Goal: Information Seeking & Learning: Learn about a topic

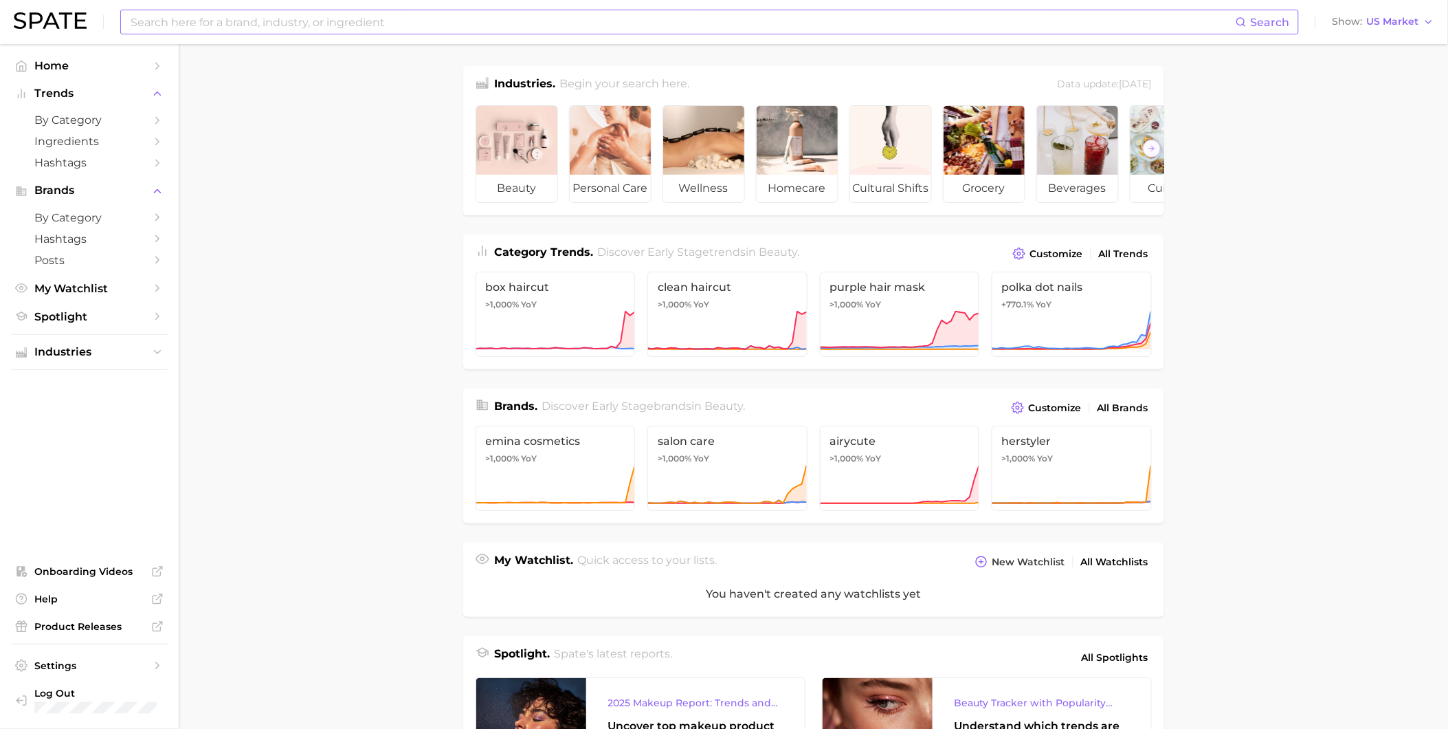
click at [647, 28] on input at bounding box center [682, 21] width 1107 height 23
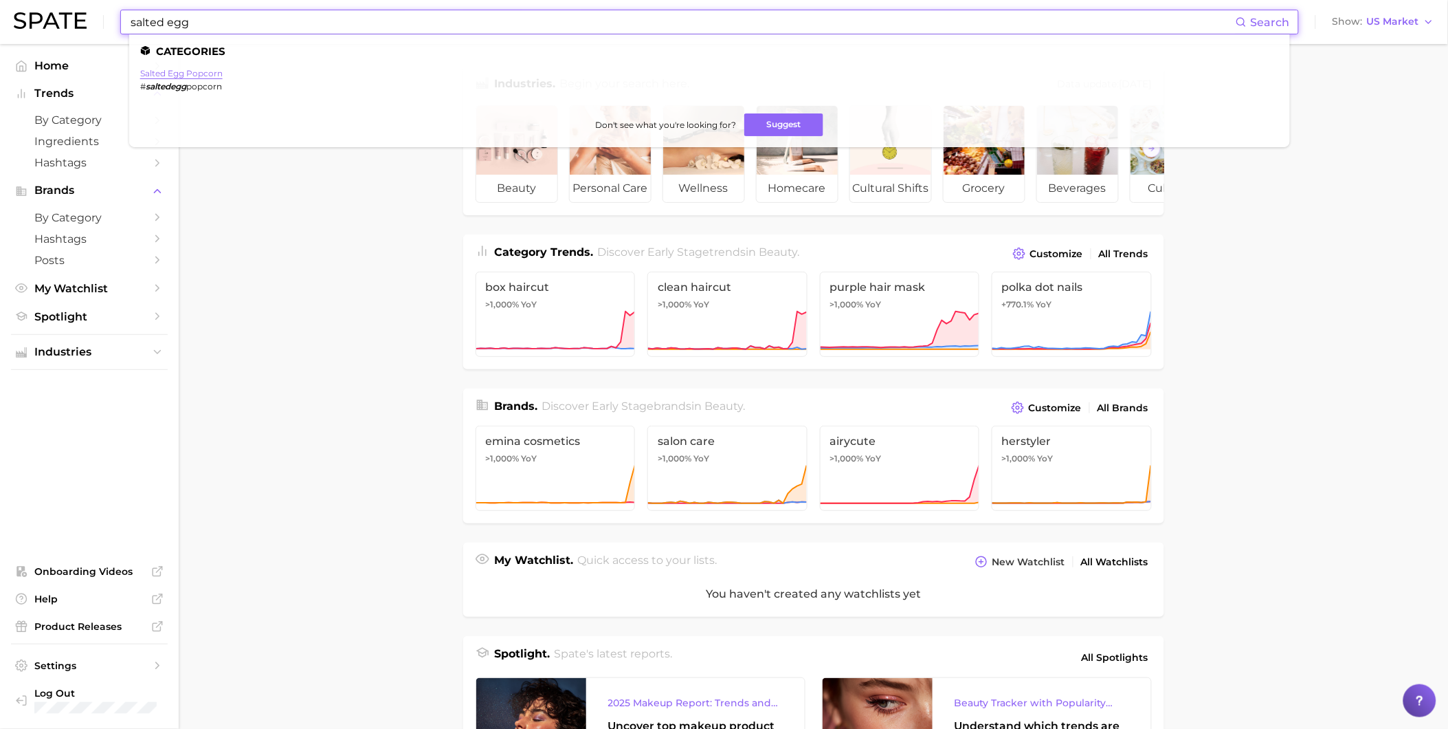
type input "salted egg"
click at [210, 72] on link "salted egg popcorn" at bounding box center [181, 73] width 82 height 10
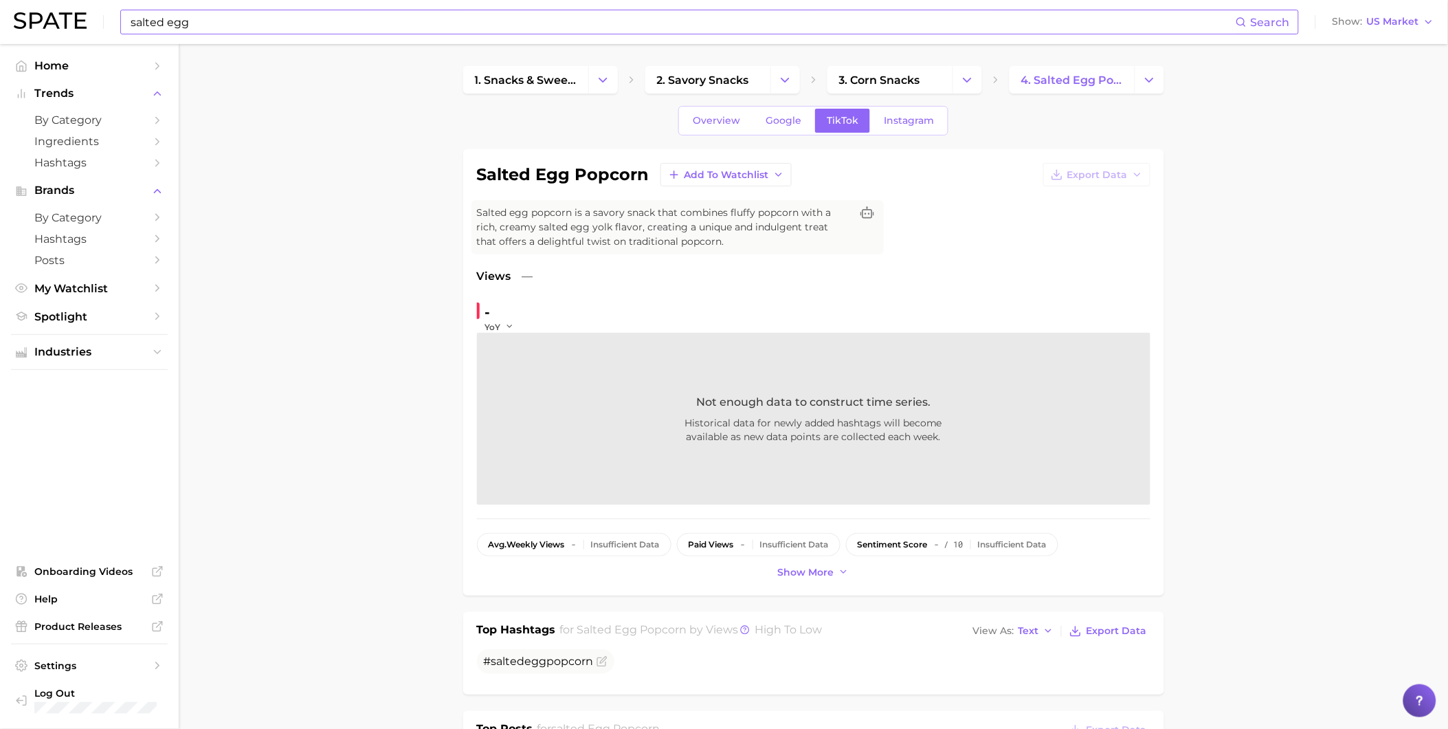
click at [166, 22] on input "salted egg" at bounding box center [682, 21] width 1107 height 23
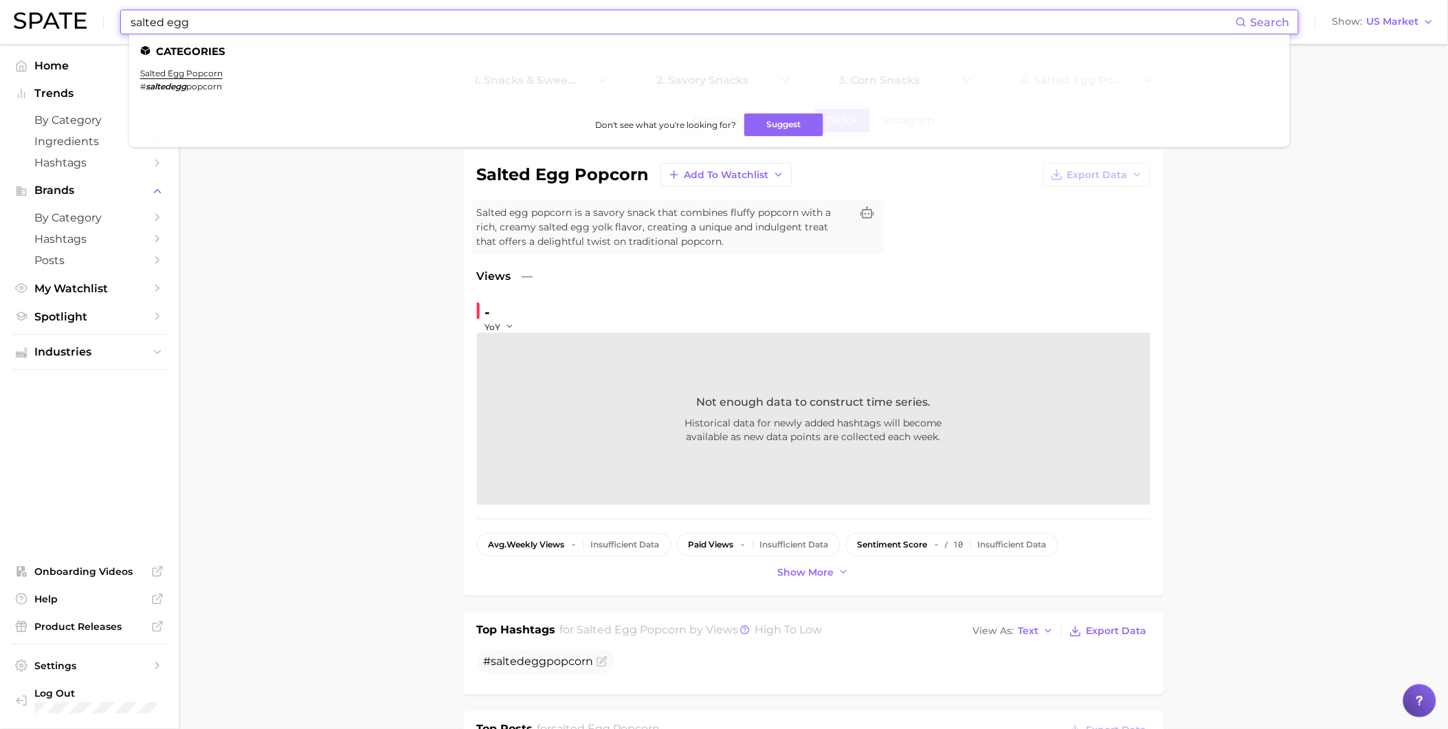
drag, startPoint x: 161, startPoint y: 23, endPoint x: 111, endPoint y: 23, distance: 49.5
click at [111, 23] on div "salted egg Search Categories salted egg popcorn # saltedegg popcorn Don't see w…" at bounding box center [724, 22] width 1421 height 44
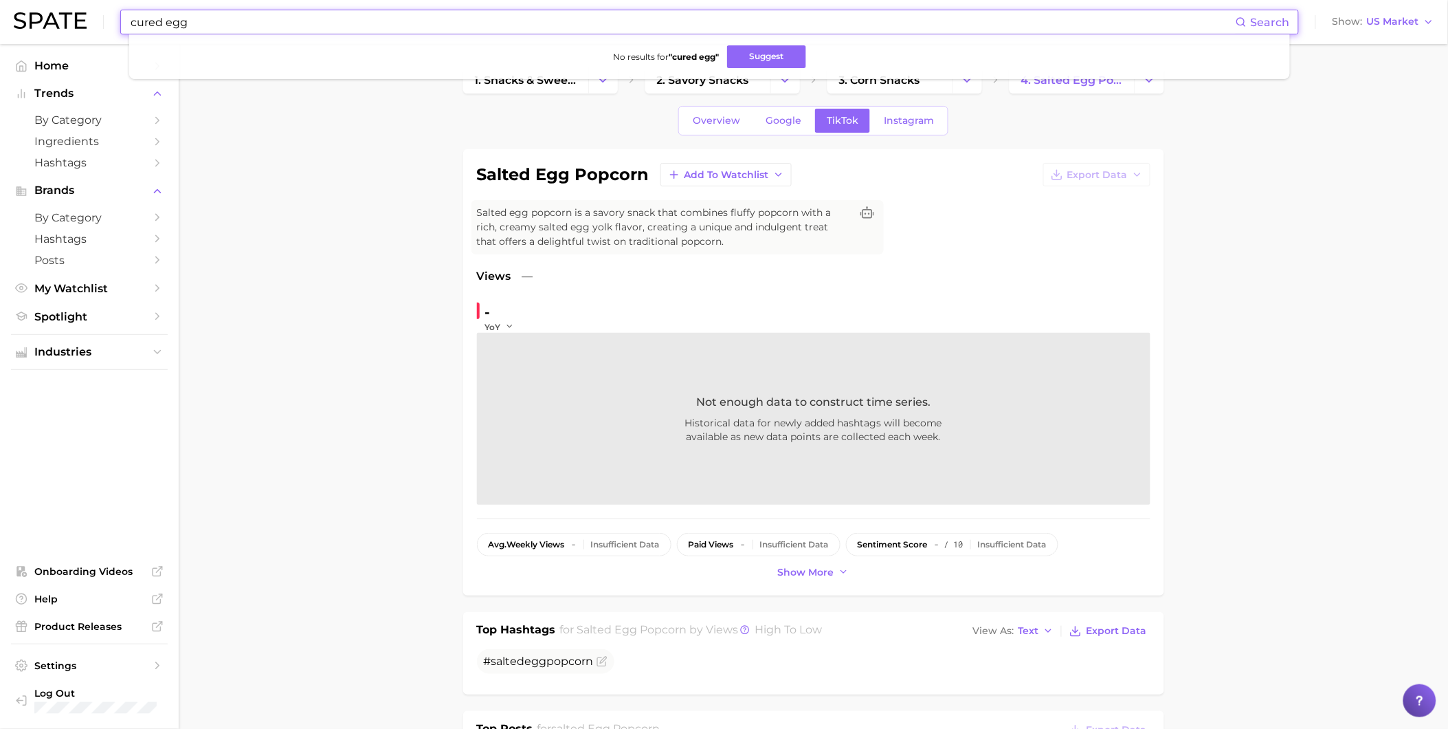
click at [349, 21] on input "cured egg" at bounding box center [682, 21] width 1107 height 23
click at [774, 62] on button "Suggest" at bounding box center [776, 56] width 79 height 23
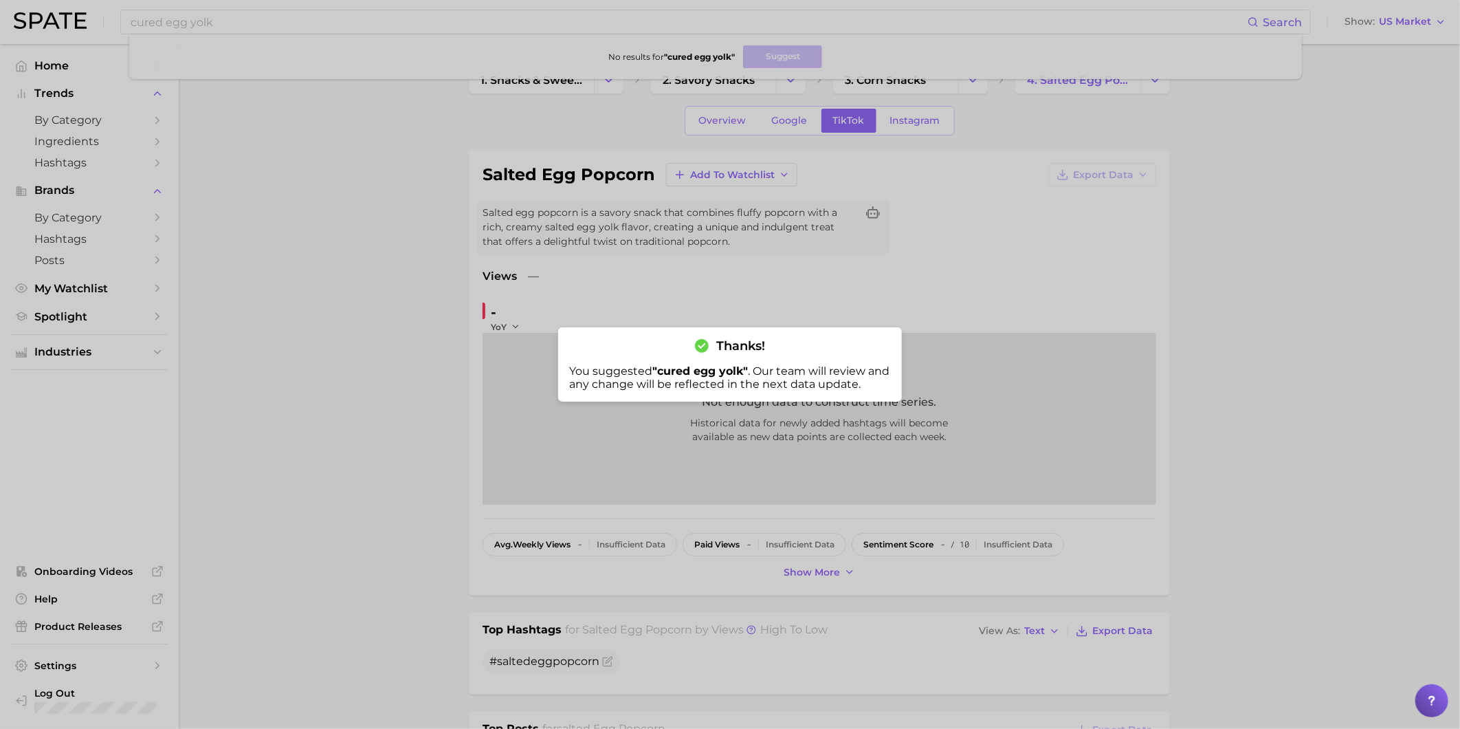
drag, startPoint x: 160, startPoint y: 22, endPoint x: 60, endPoint y: 22, distance: 99.7
click at [60, 22] on div at bounding box center [730, 364] width 1460 height 729
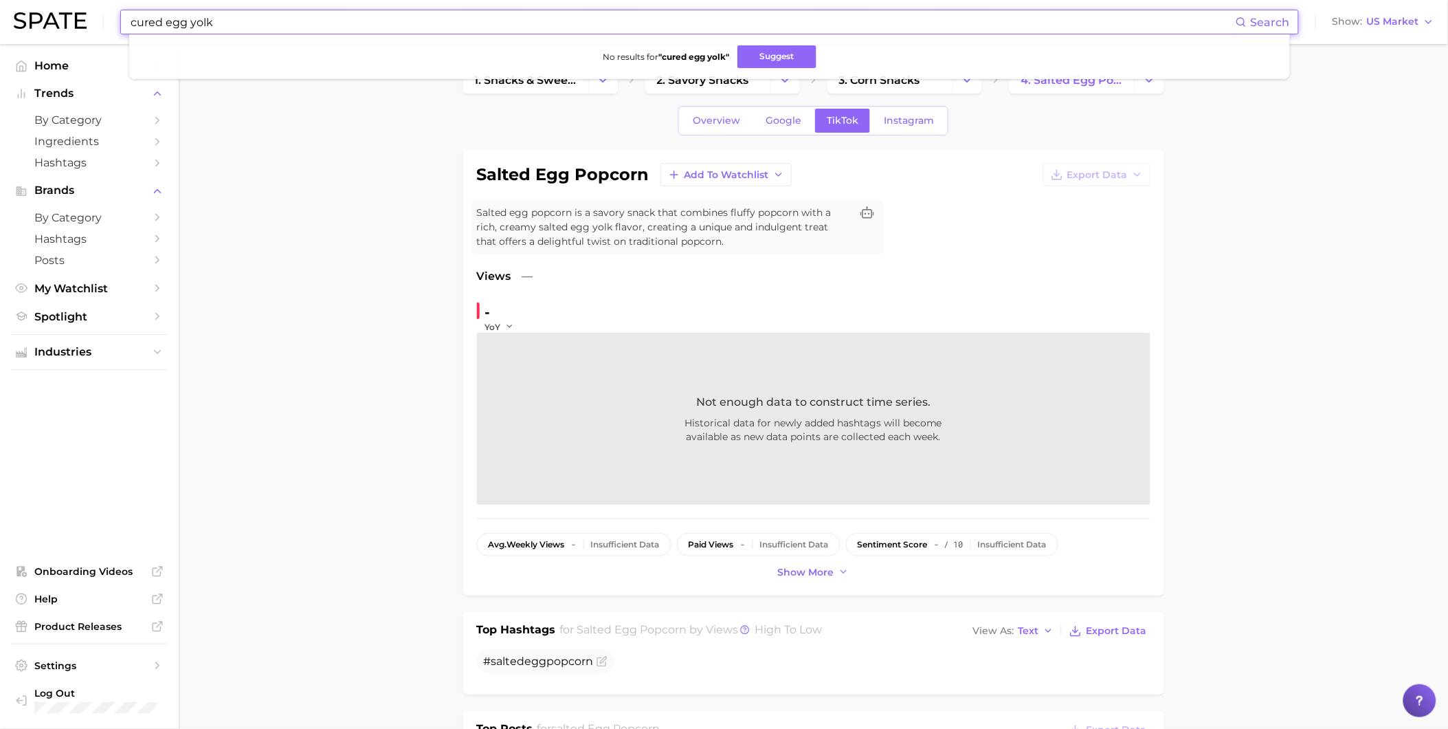
drag, startPoint x: 163, startPoint y: 22, endPoint x: 108, endPoint y: 22, distance: 55.0
click at [108, 22] on div "cured egg yolk Search No results for " cured egg yolk " Suggest Show US Market" at bounding box center [724, 22] width 1421 height 44
click at [778, 53] on button "Suggest" at bounding box center [777, 56] width 79 height 23
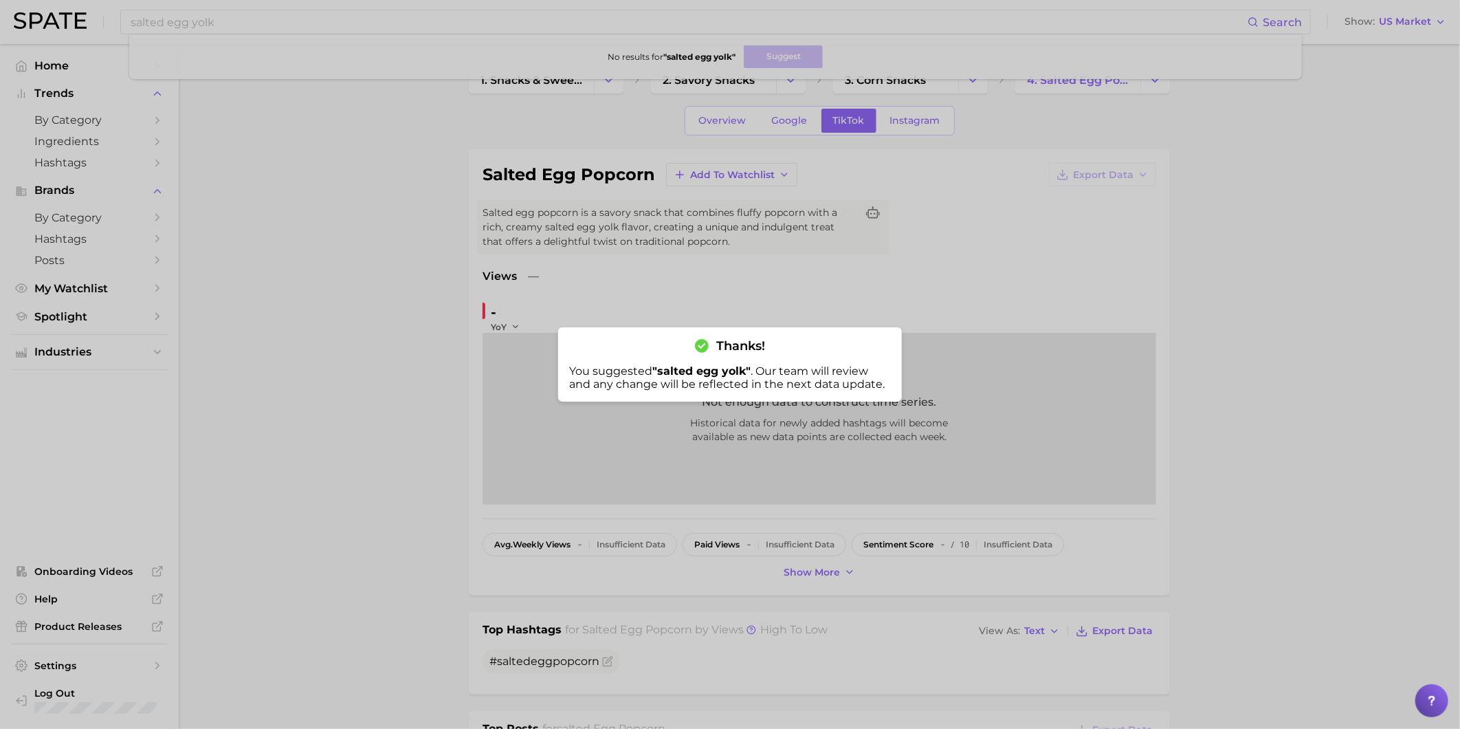
click at [821, 225] on div at bounding box center [730, 364] width 1460 height 729
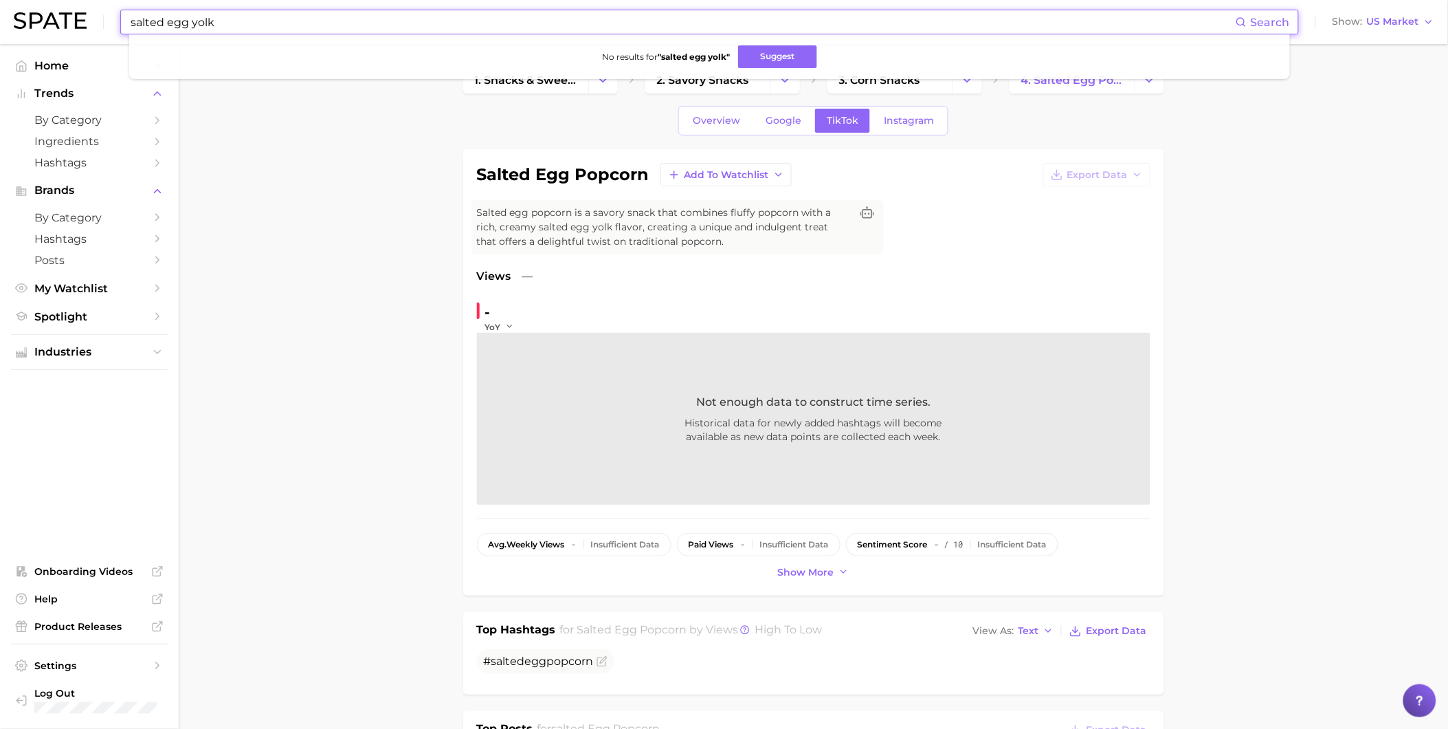
drag, startPoint x: 166, startPoint y: 24, endPoint x: 74, endPoint y: 19, distance: 91.6
click at [74, 19] on div "salted egg yolk Search No results for " salted egg yolk " Suggest Show US Market" at bounding box center [724, 22] width 1421 height 44
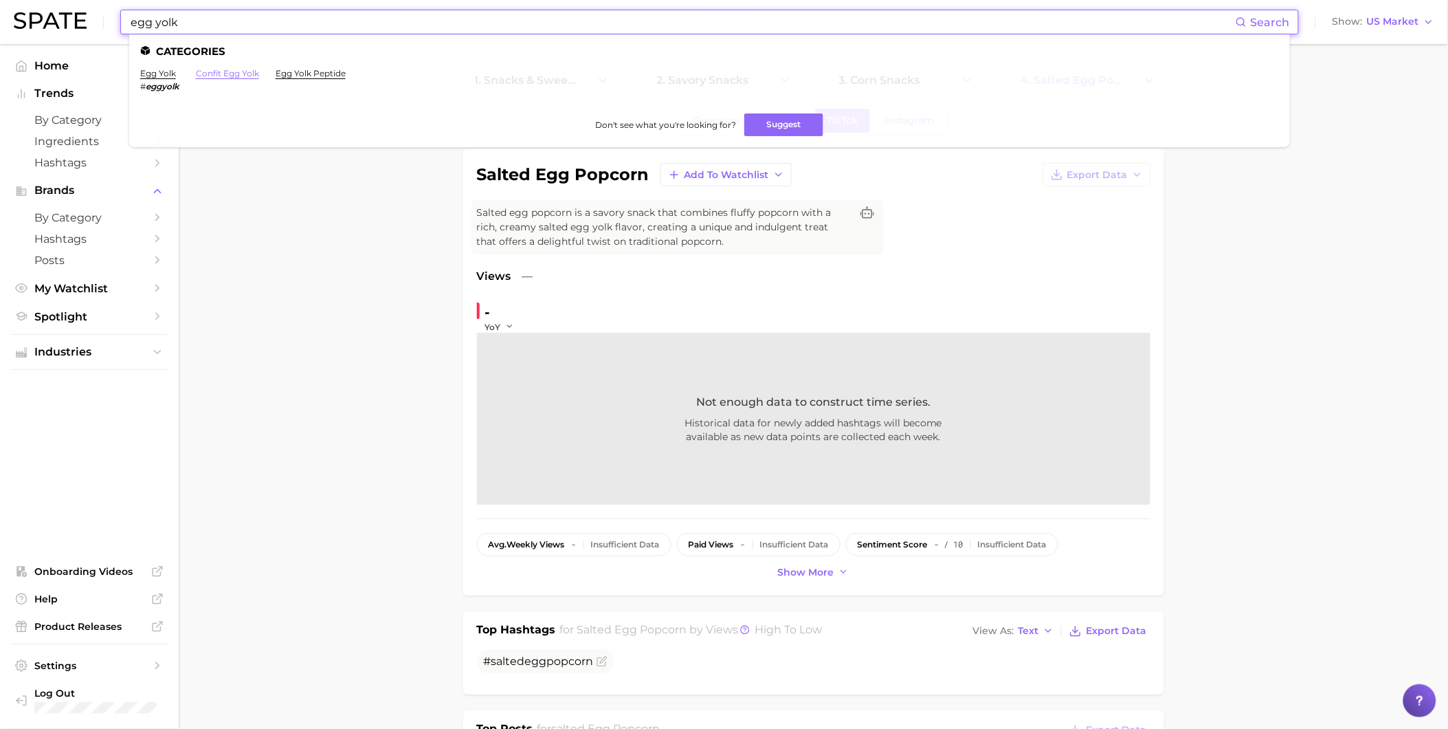
type input "egg yolk"
click at [241, 72] on link "confit egg yolk" at bounding box center [227, 73] width 63 height 10
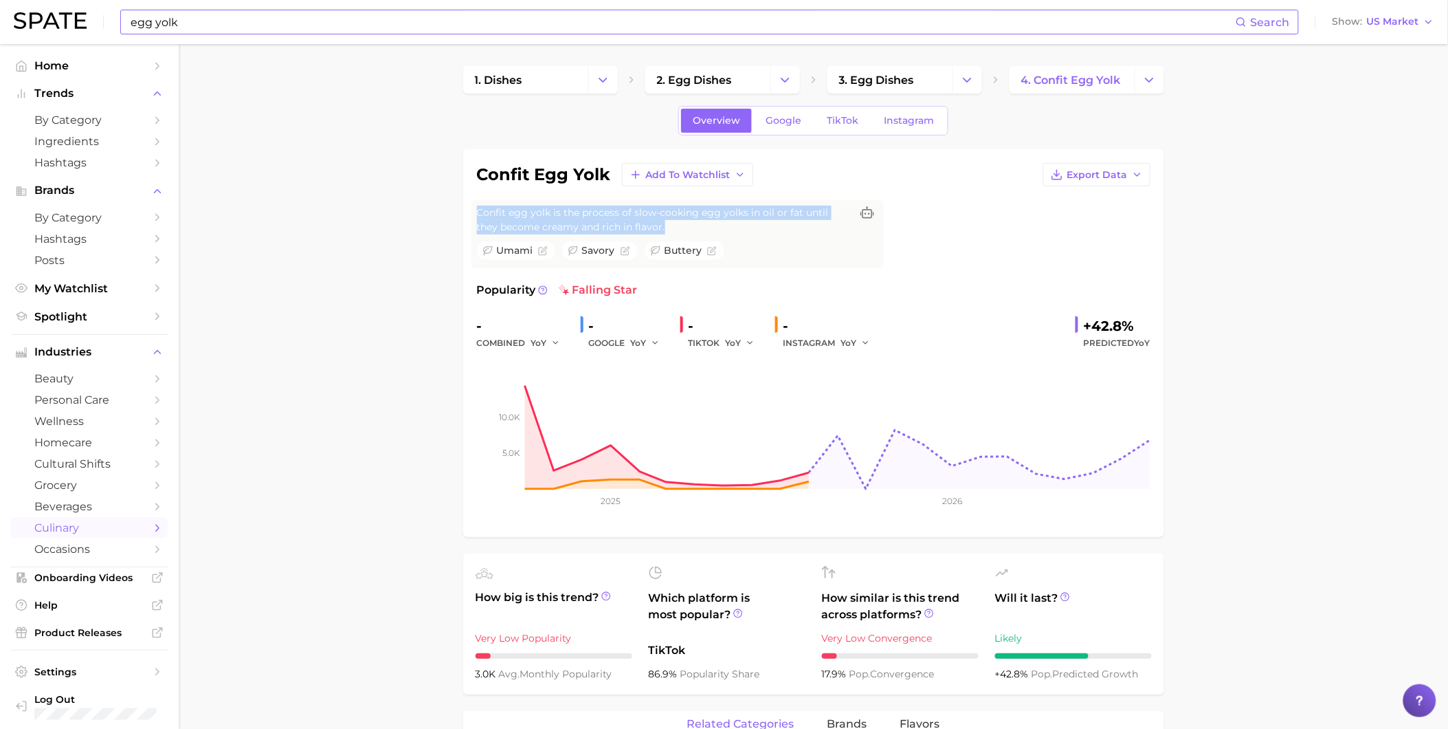
drag, startPoint x: 665, startPoint y: 224, endPoint x: 485, endPoint y: 204, distance: 181.2
click at [485, 204] on div "Confit egg yolk is the process of slow-cooking egg yolks in oil or fat until th…" at bounding box center [677, 234] width 412 height 68
copy span "Confit egg yolk is the process of slow-cooking egg yolks in oil or fat until th…"
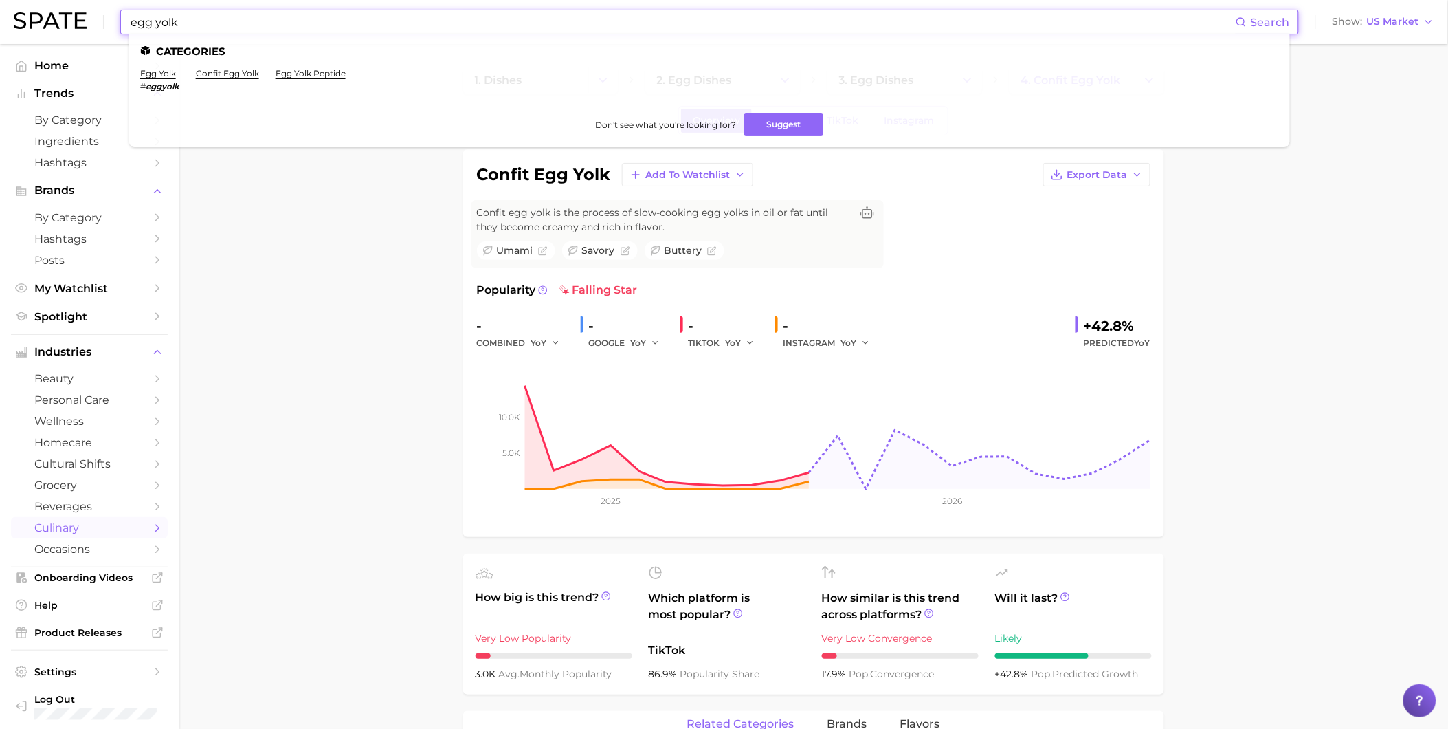
click at [484, 27] on input "egg yolk" at bounding box center [682, 21] width 1107 height 23
click at [144, 76] on link "egg yolk" at bounding box center [158, 73] width 36 height 10
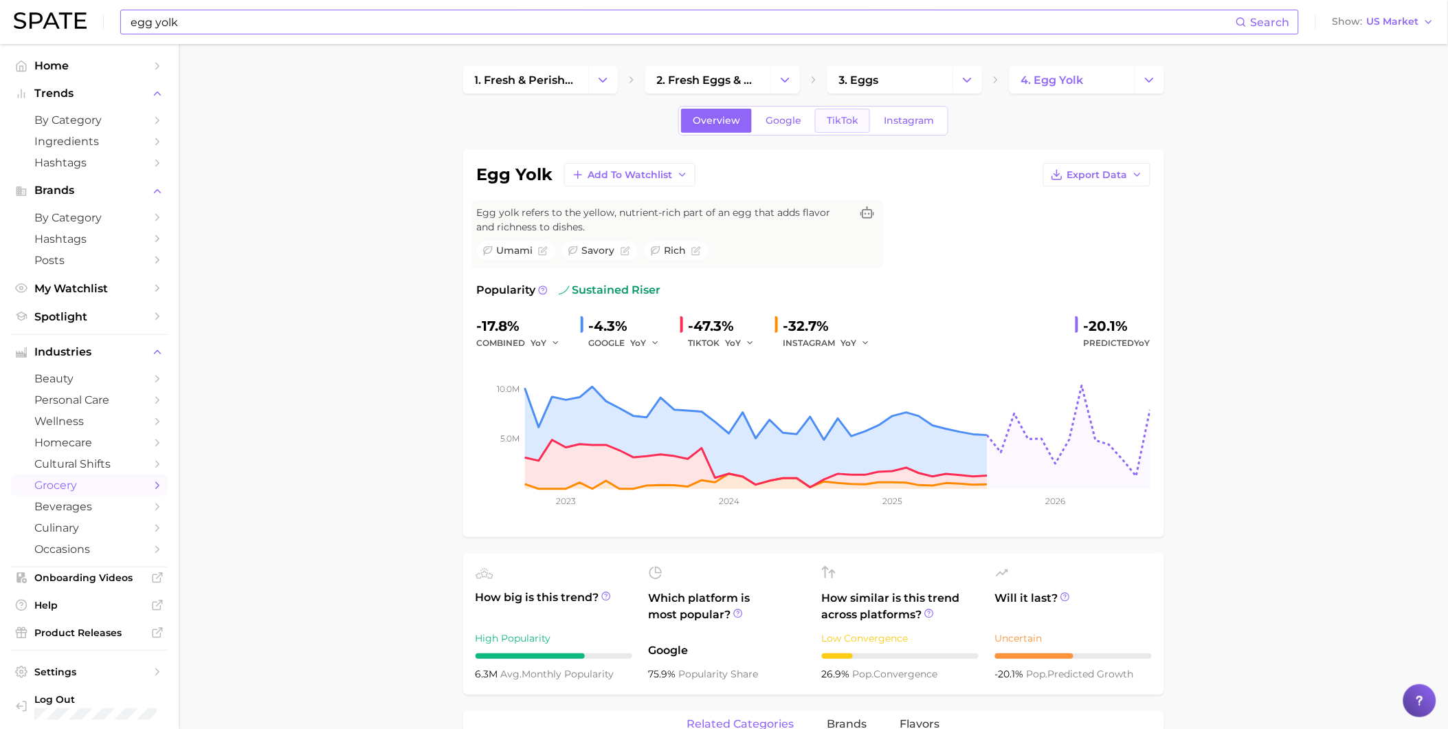
click at [839, 115] on span "TikTok" at bounding box center [843, 121] width 32 height 12
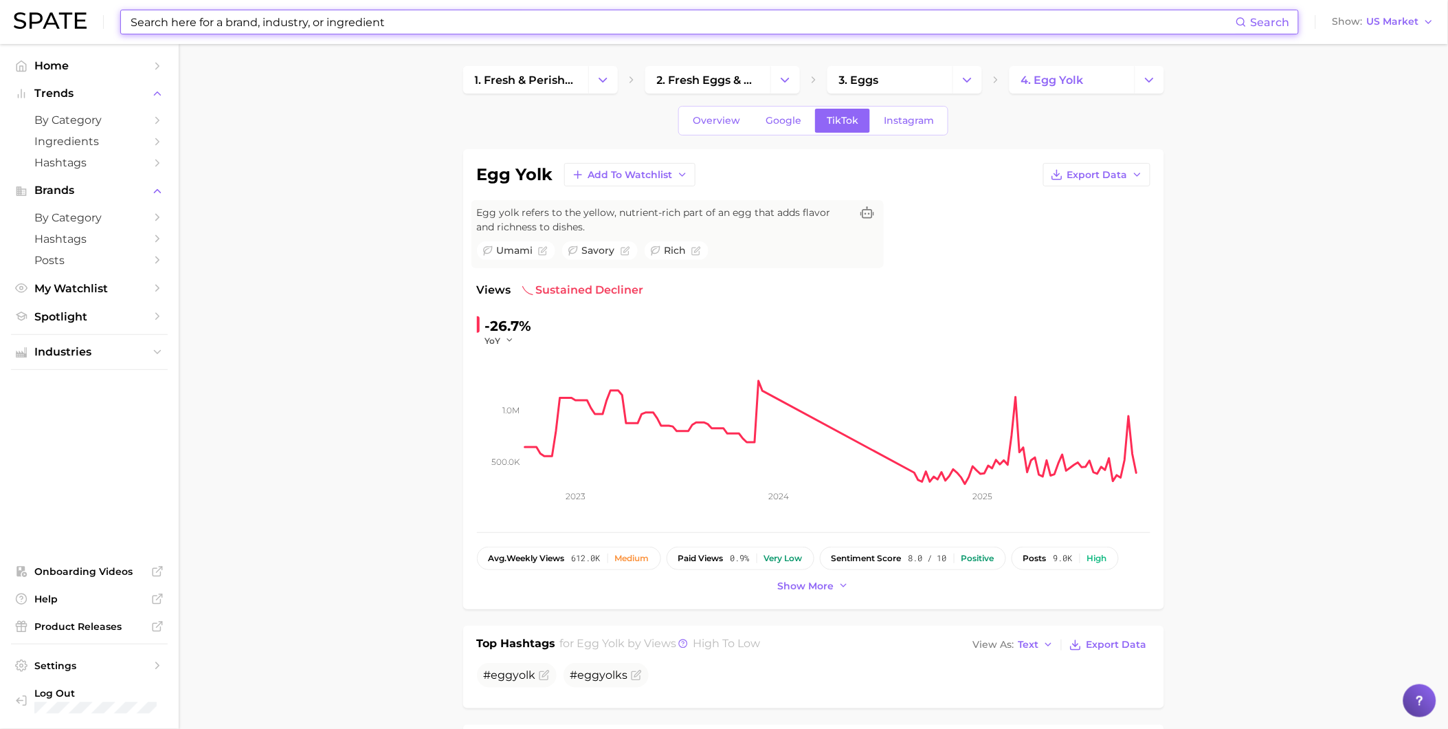
scroll to position [76, 0]
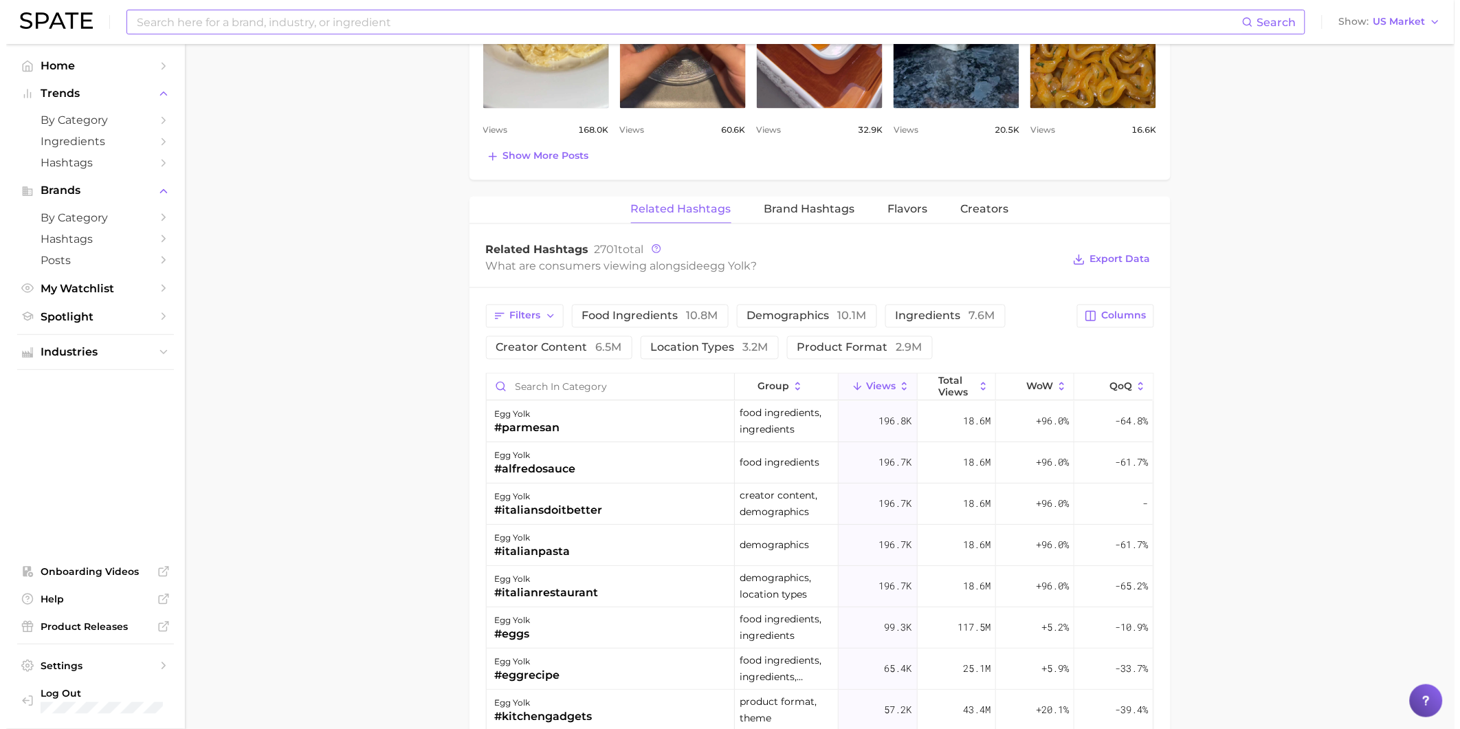
scroll to position [916, 0]
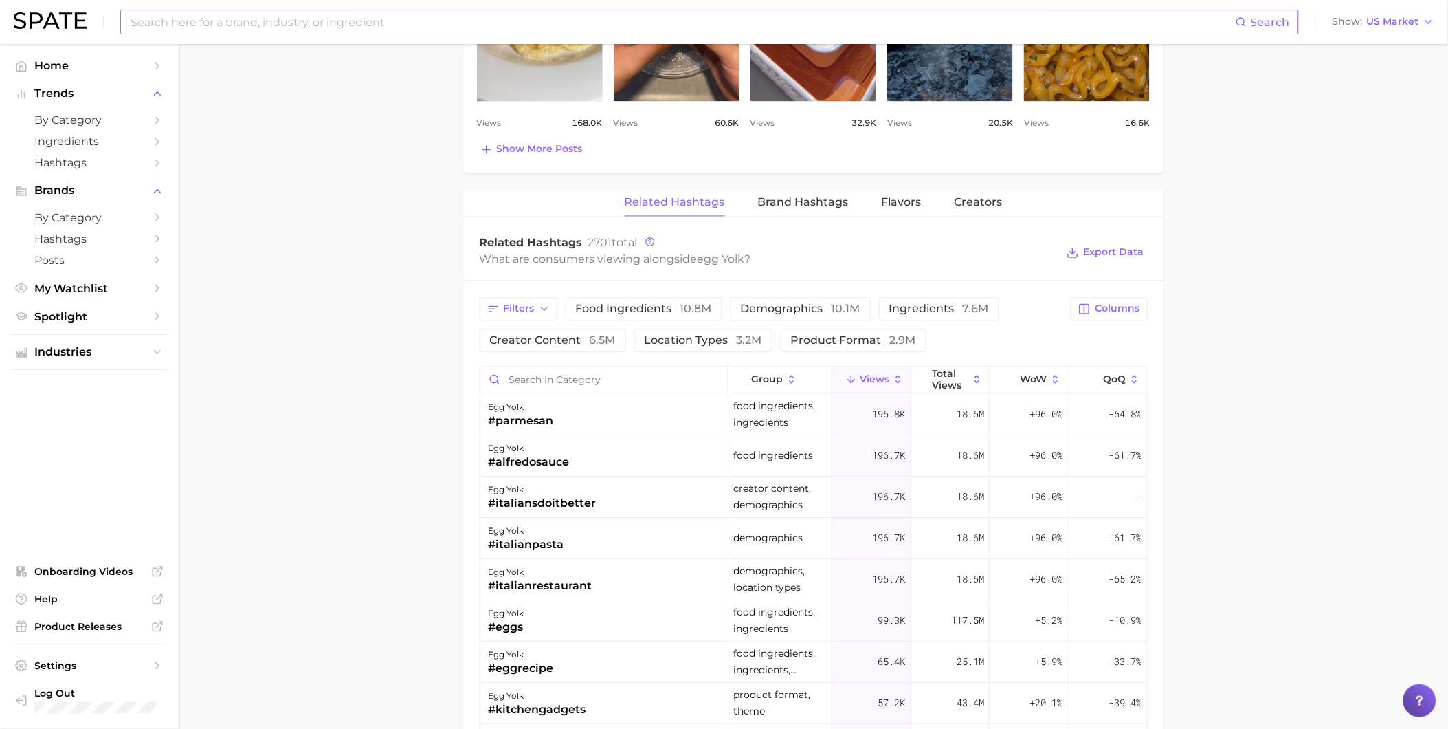
click at [588, 388] on input "Search in category" at bounding box center [603, 380] width 247 height 26
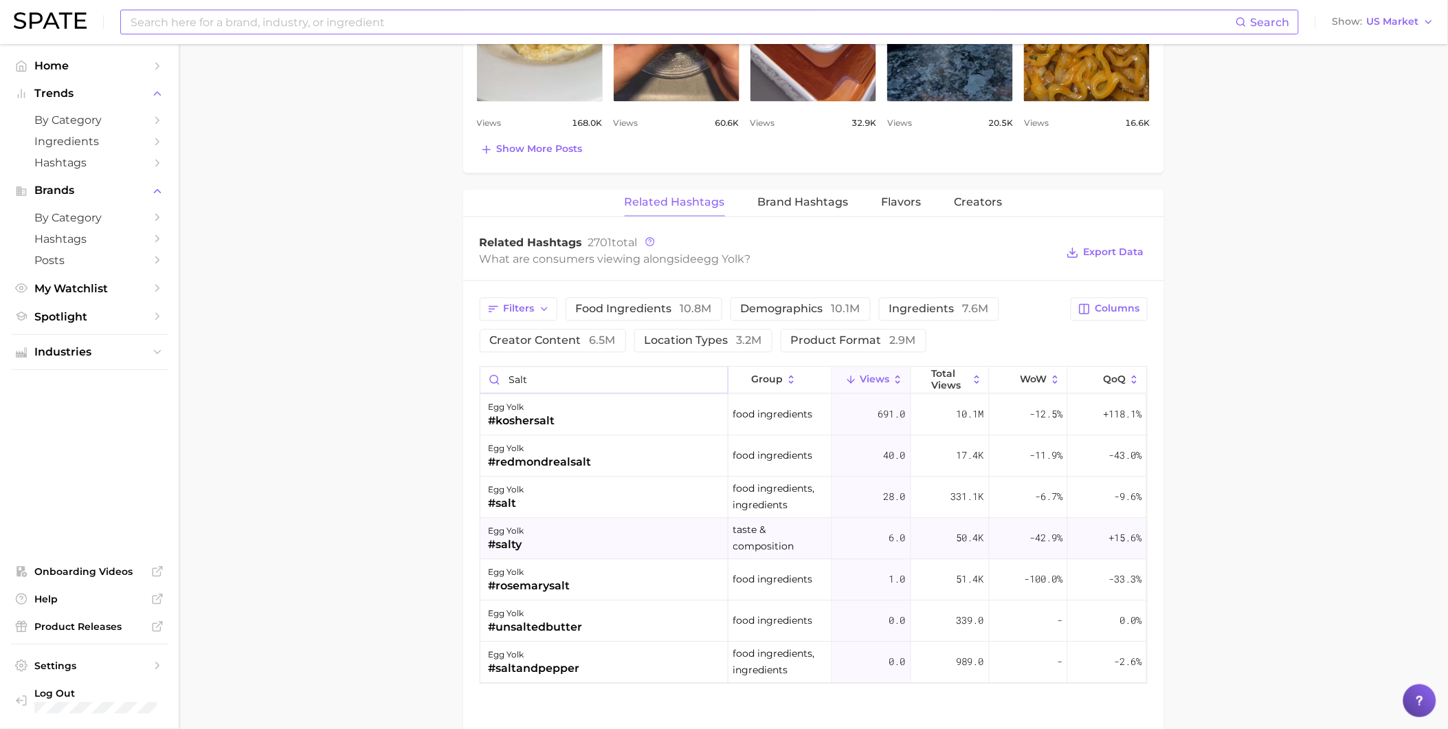
type input "salt"
click at [664, 546] on div "egg yolk #salty" at bounding box center [604, 538] width 248 height 41
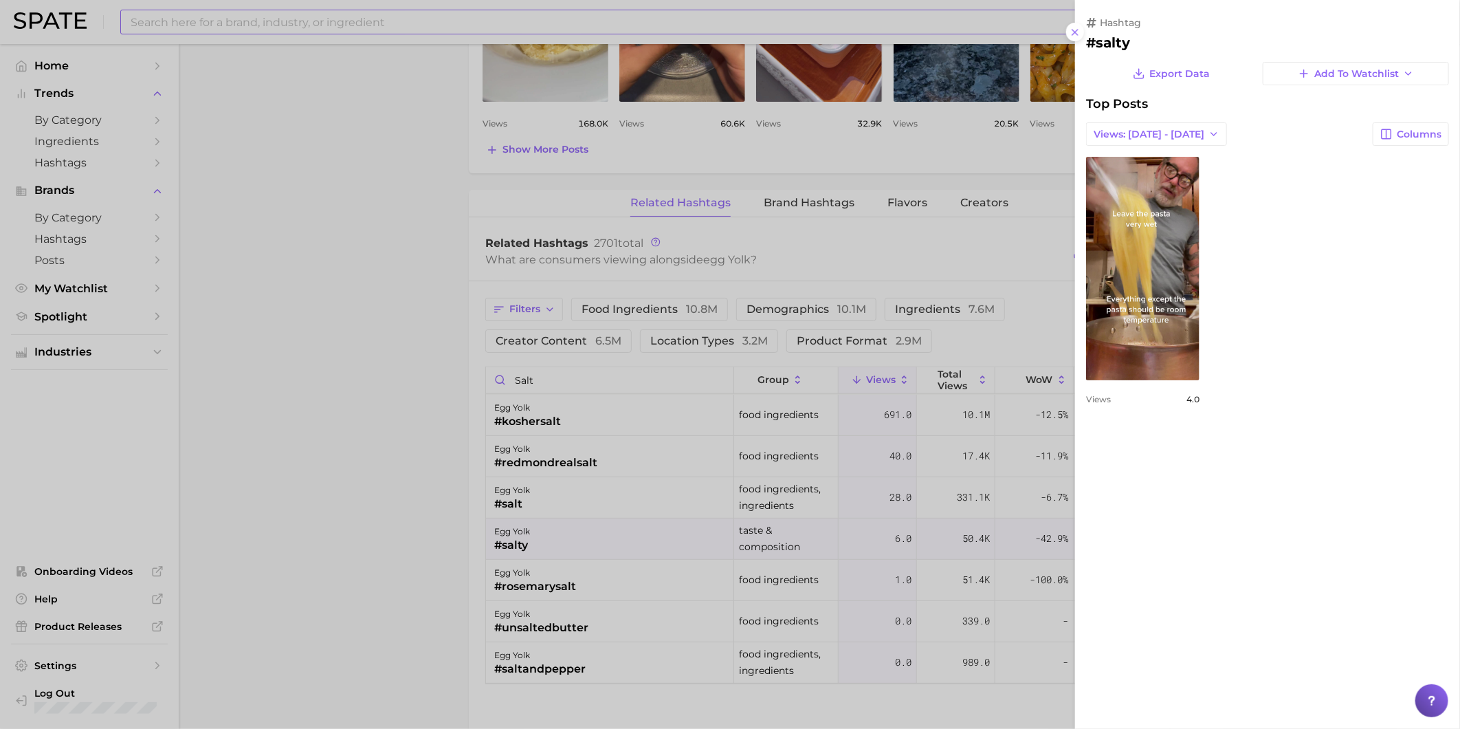
scroll to position [0, 0]
click at [550, 500] on div at bounding box center [730, 364] width 1460 height 729
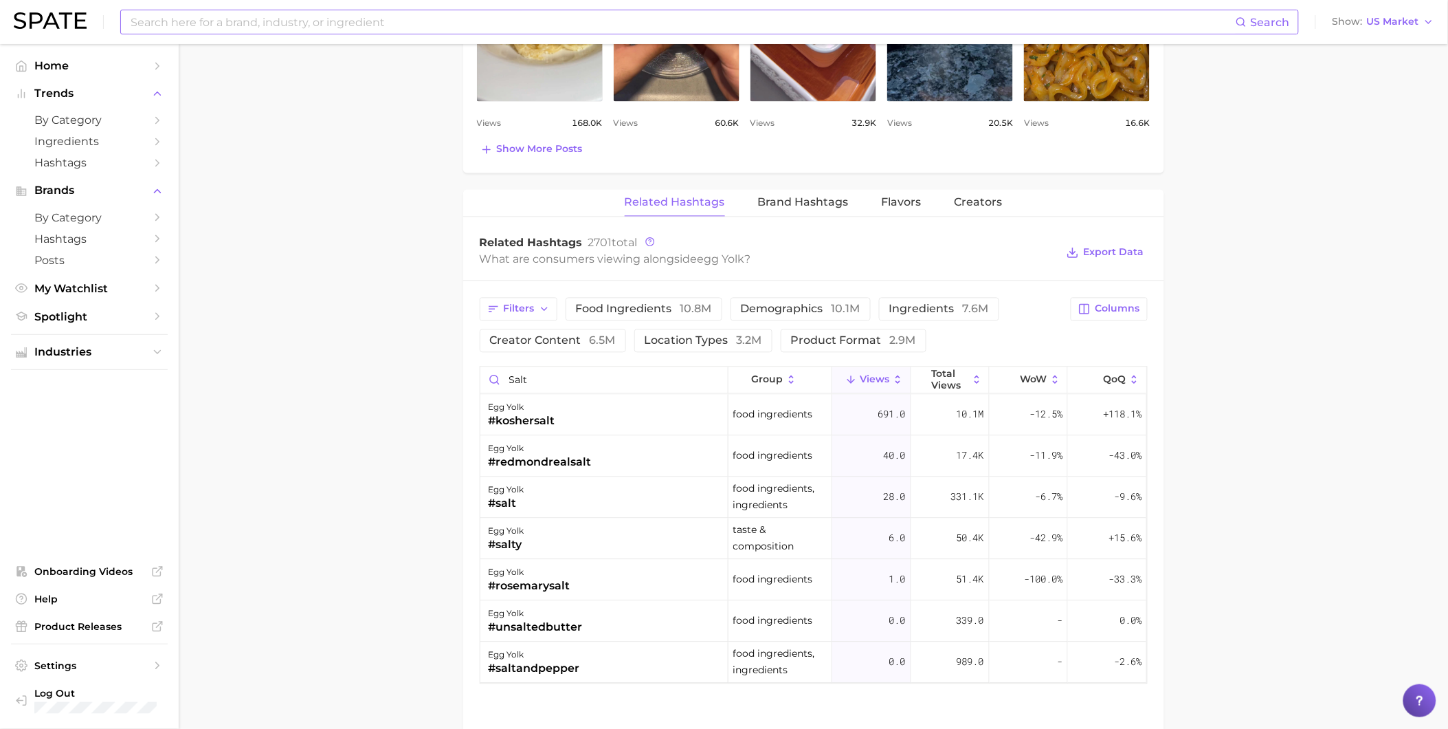
click at [555, 500] on div "egg yolk #salt" at bounding box center [604, 497] width 248 height 41
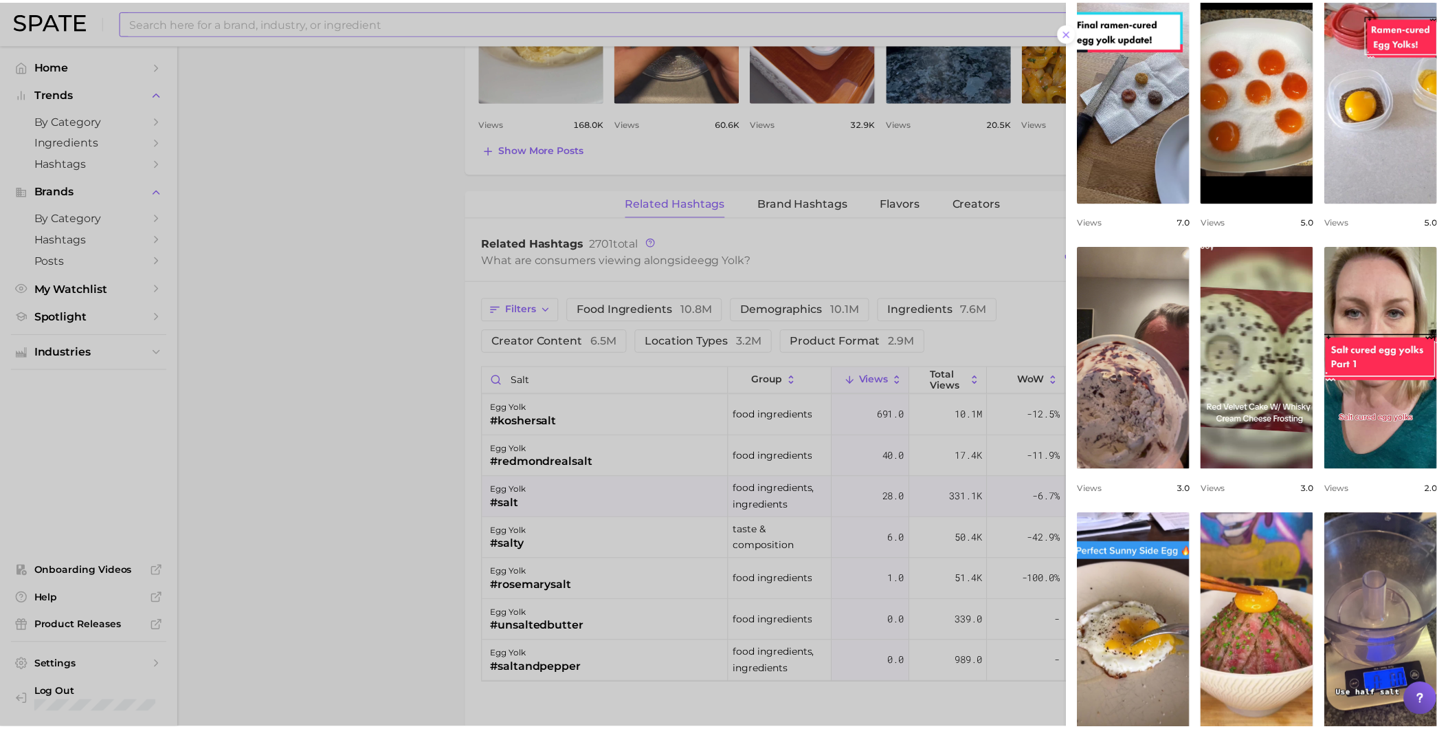
scroll to position [153, 0]
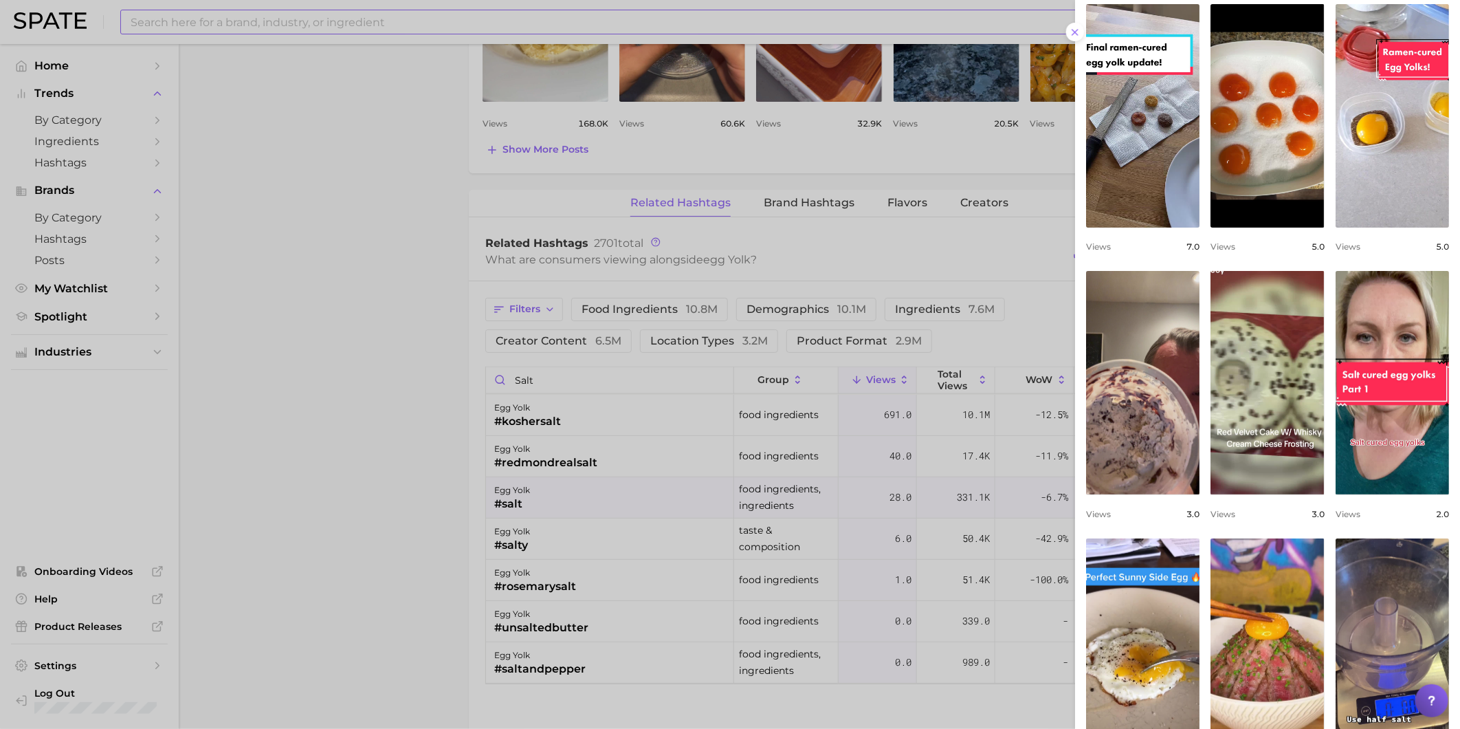
click at [922, 265] on div at bounding box center [730, 364] width 1460 height 729
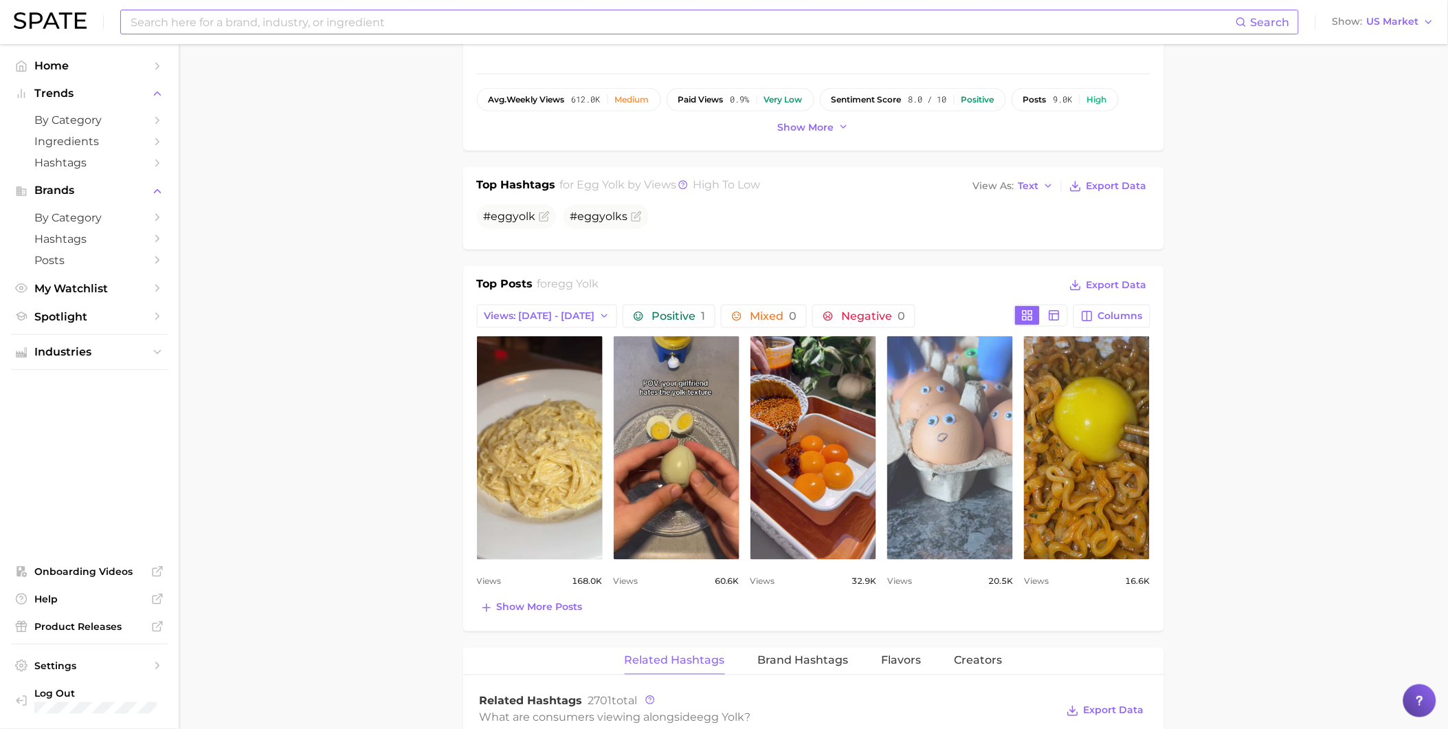
scroll to position [458, 0]
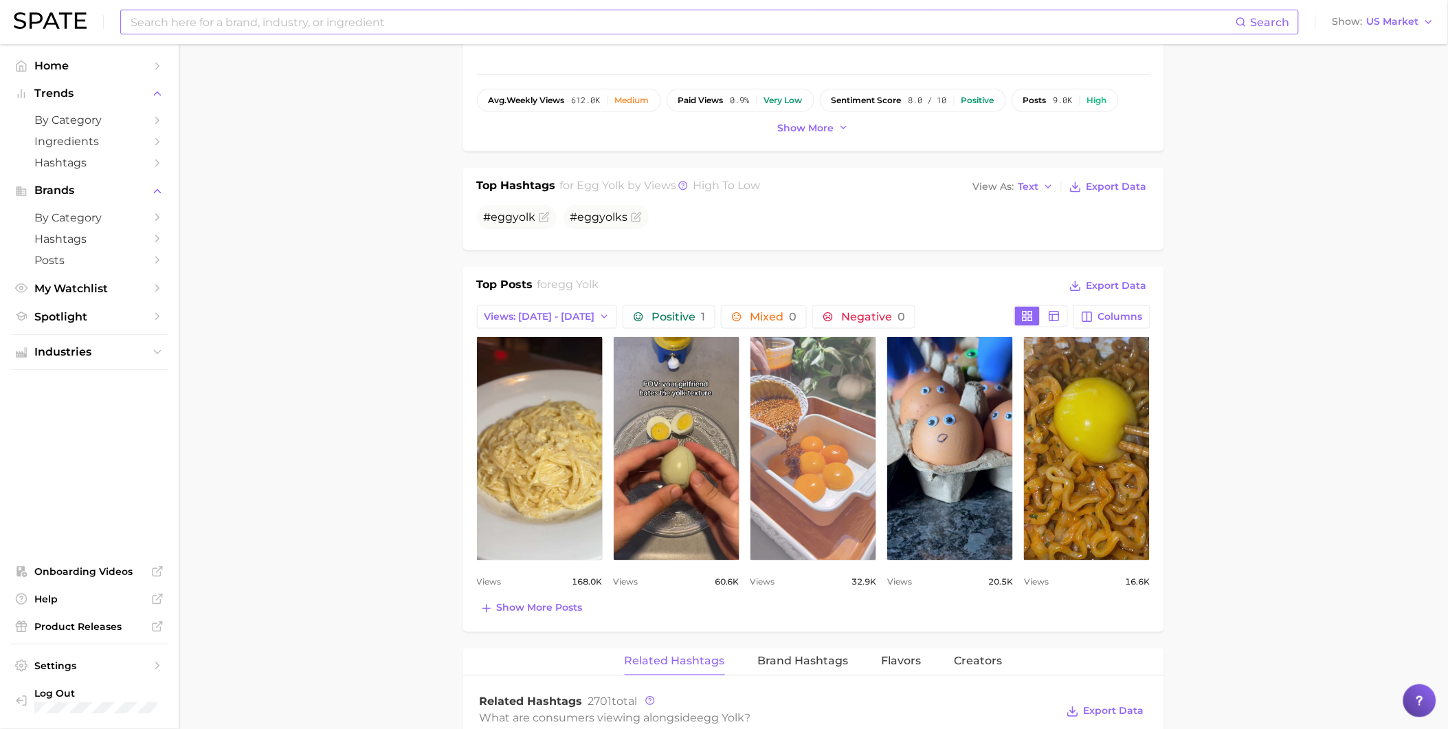
click at [842, 440] on link "view post on TikTok" at bounding box center [814, 448] width 126 height 223
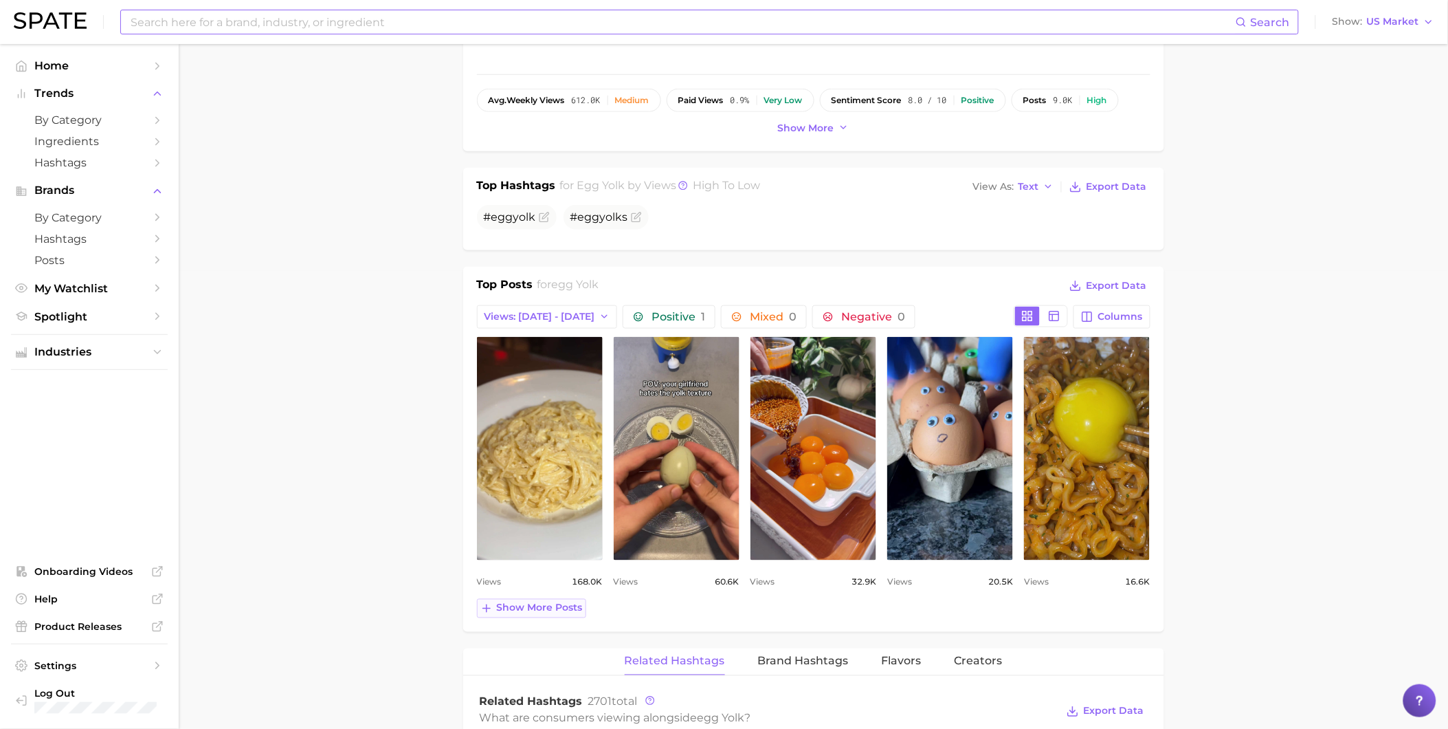
click at [568, 610] on span "Show more posts" at bounding box center [540, 608] width 86 height 12
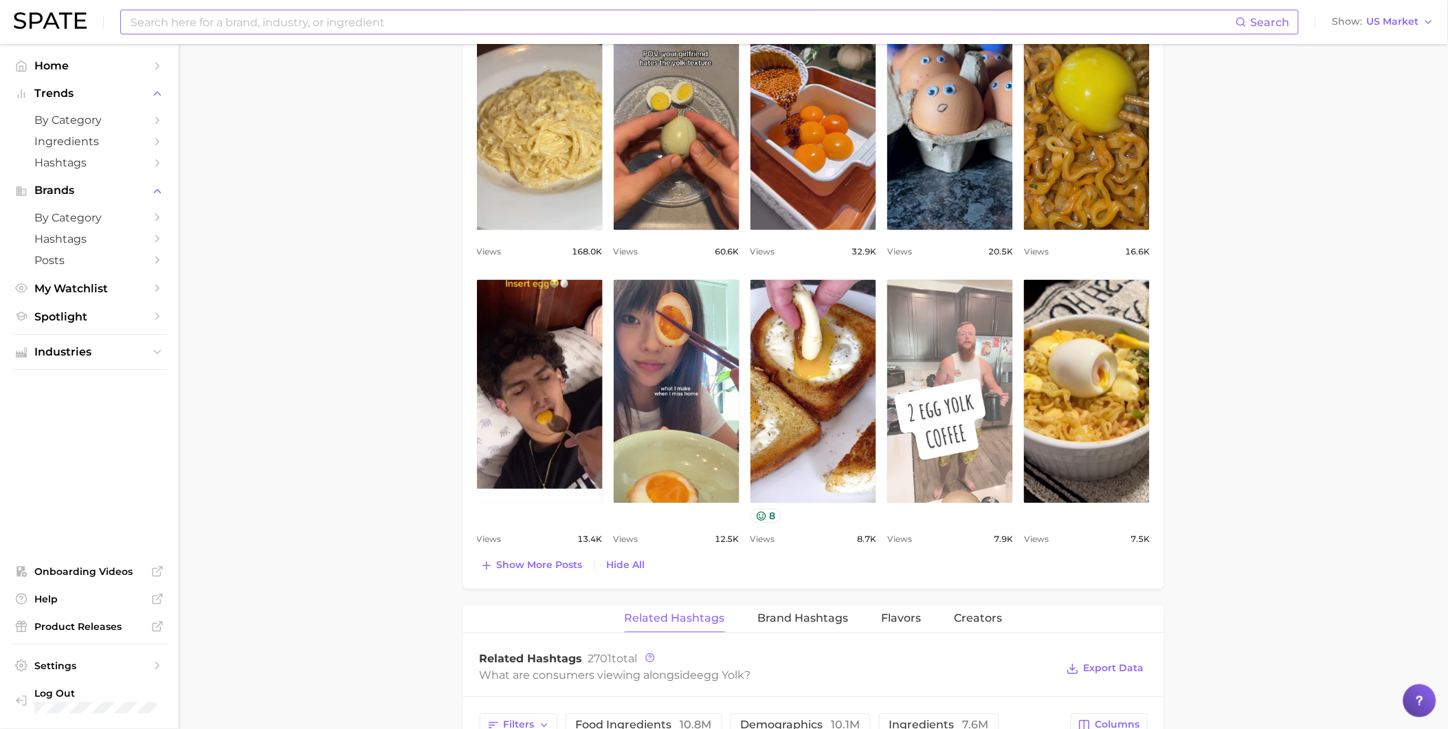
scroll to position [764, 0]
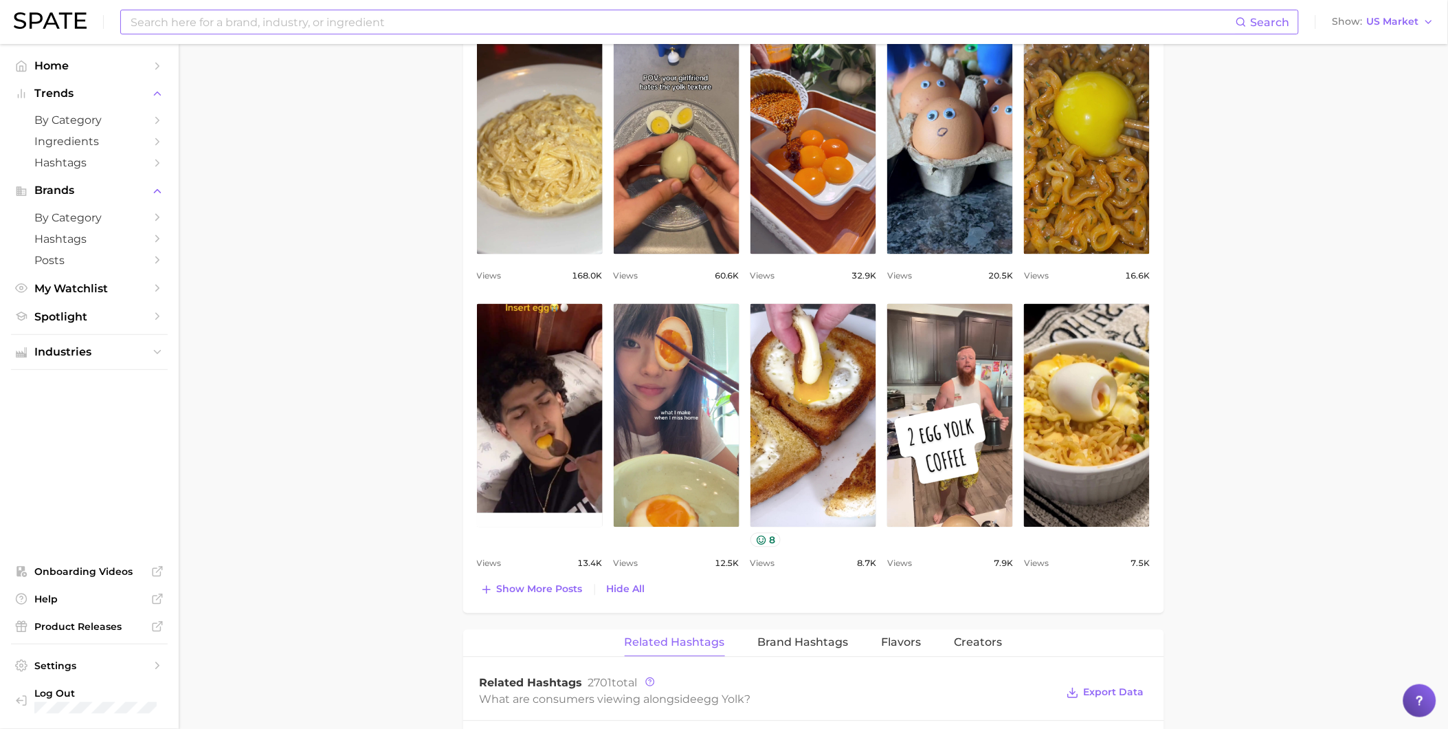
drag, startPoint x: 557, startPoint y: 585, endPoint x: 562, endPoint y: 575, distance: 11.7
click at [557, 585] on span "Show more posts" at bounding box center [540, 590] width 86 height 12
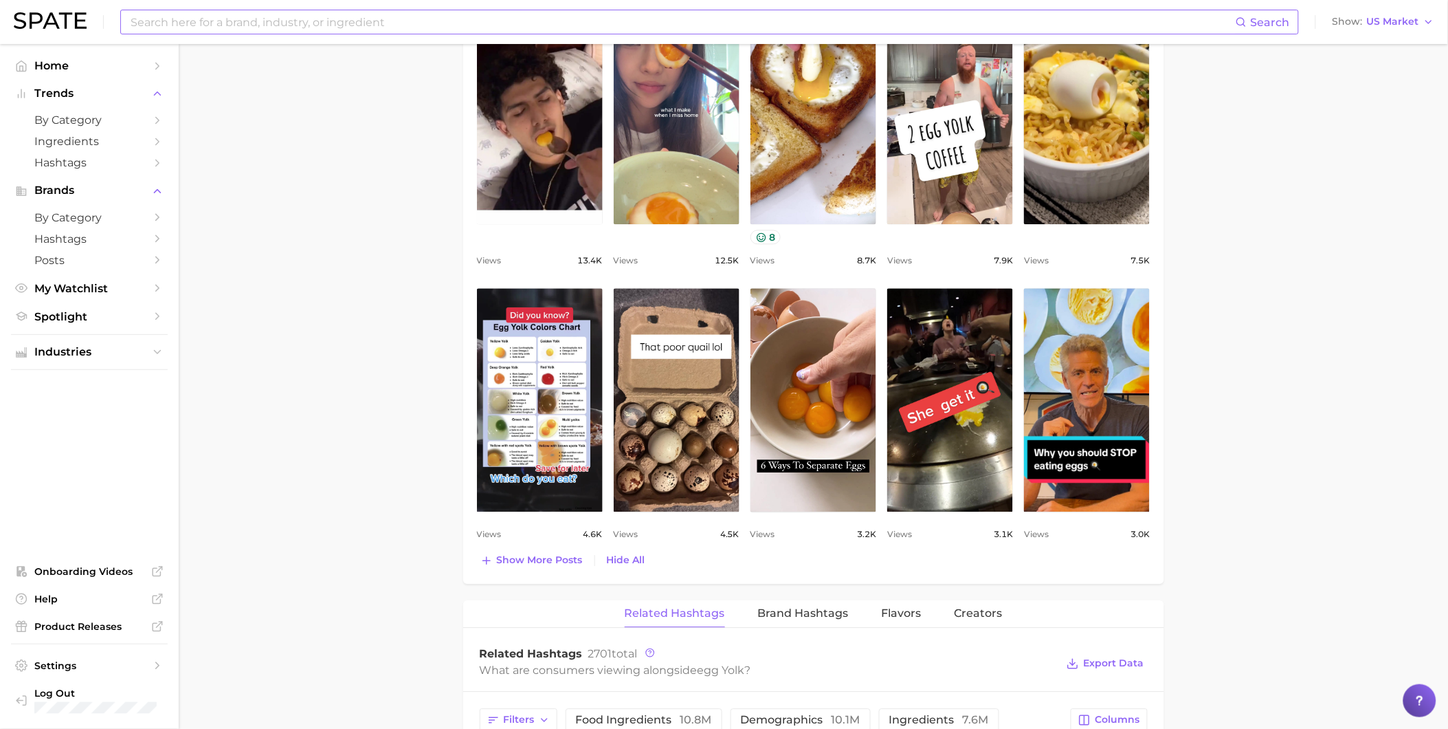
scroll to position [1069, 0]
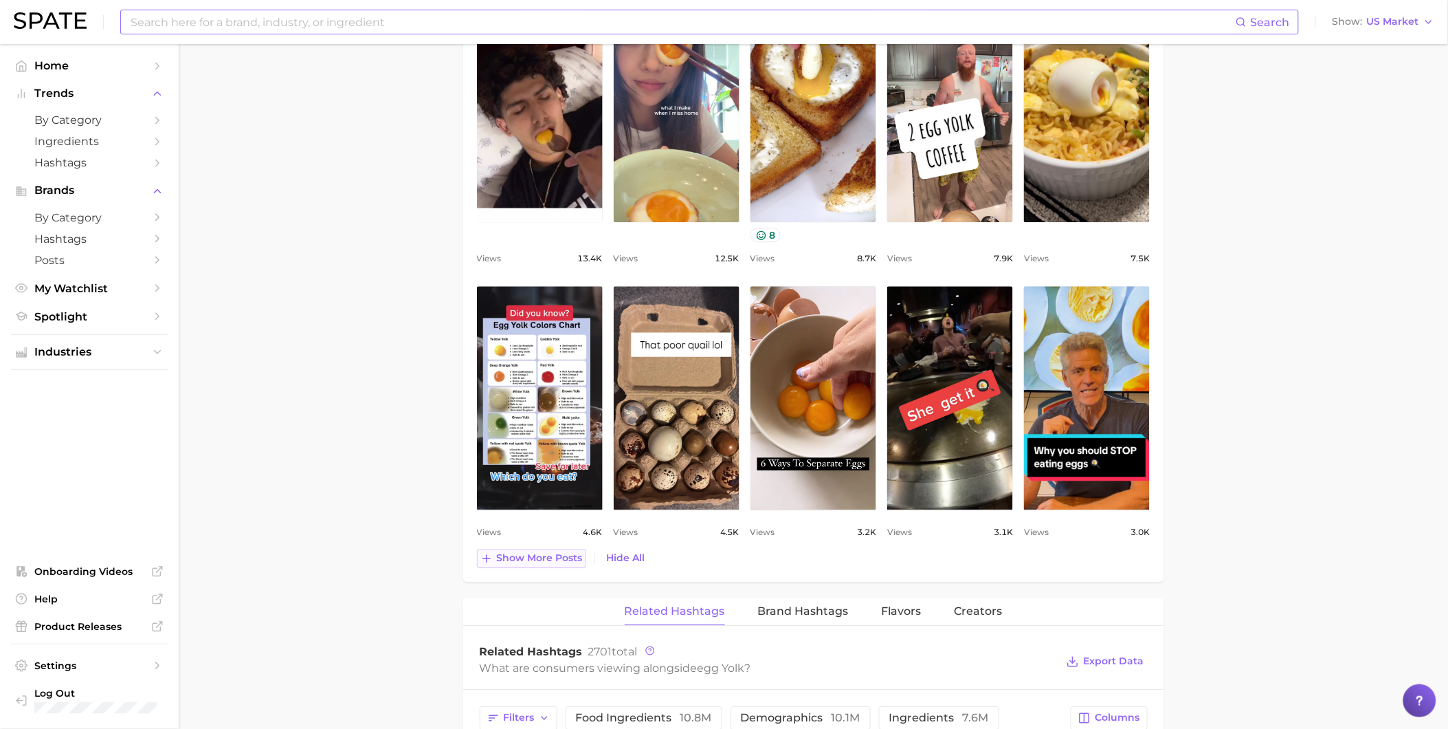
click at [562, 562] on span "Show more posts" at bounding box center [540, 558] width 86 height 12
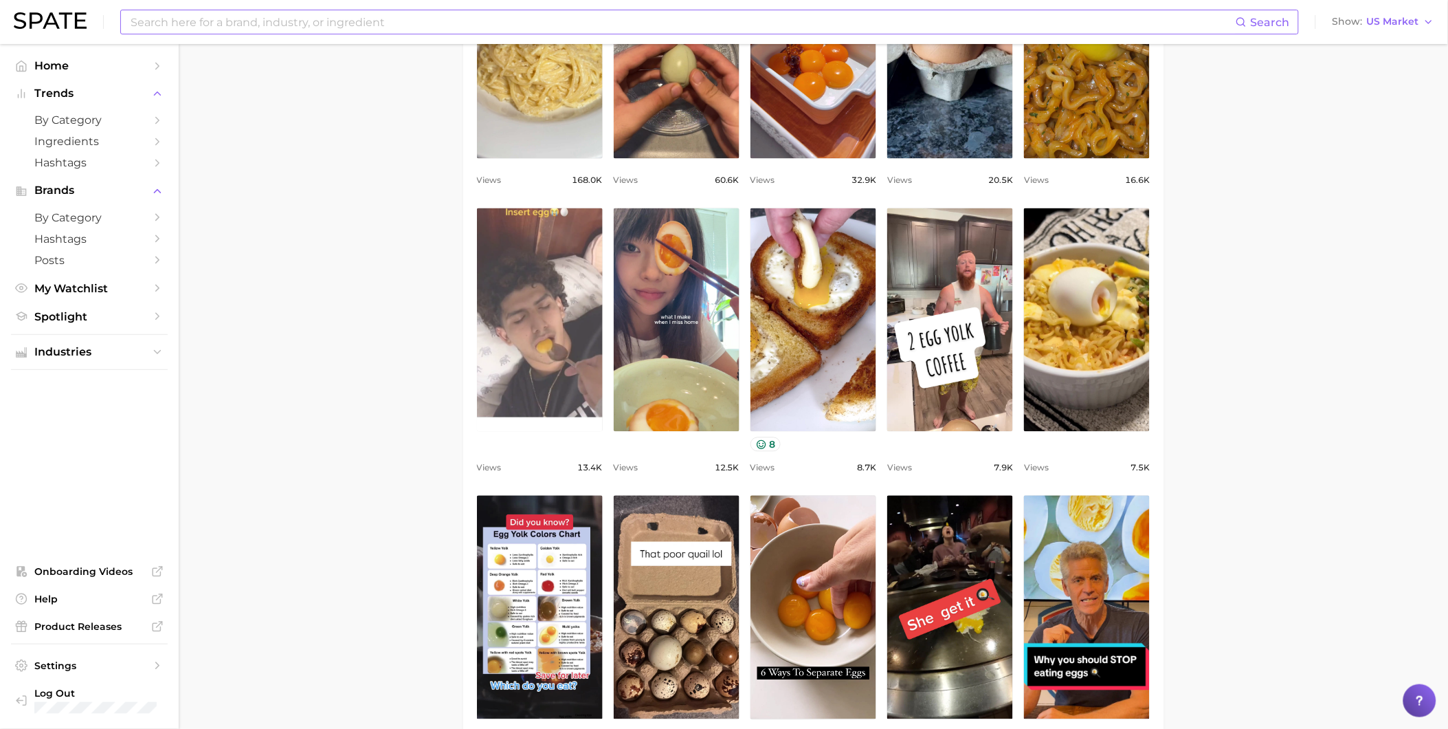
scroll to position [687, 0]
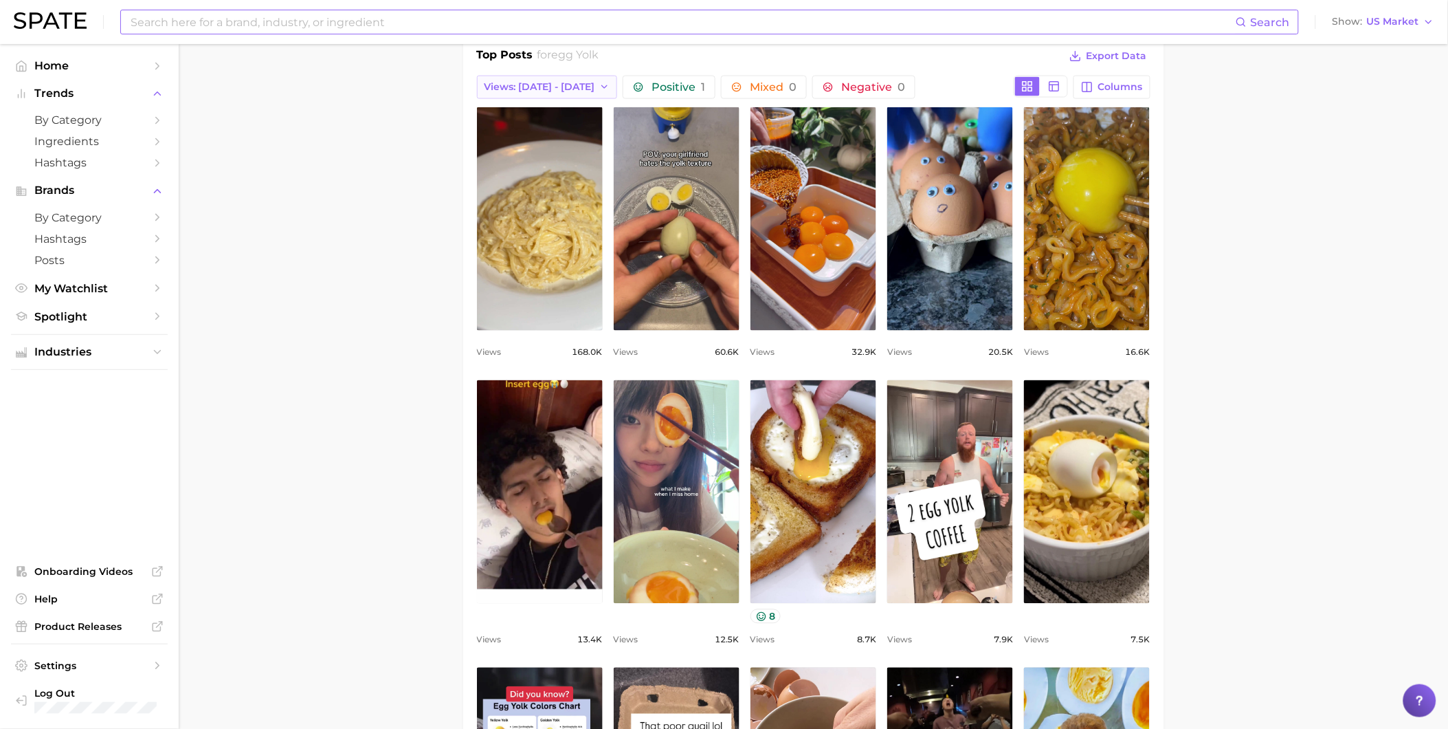
click at [534, 80] on button "Views: Sep 28 - Oct 5" at bounding box center [547, 87] width 141 height 23
click at [550, 156] on button "Total Views" at bounding box center [552, 162] width 151 height 25
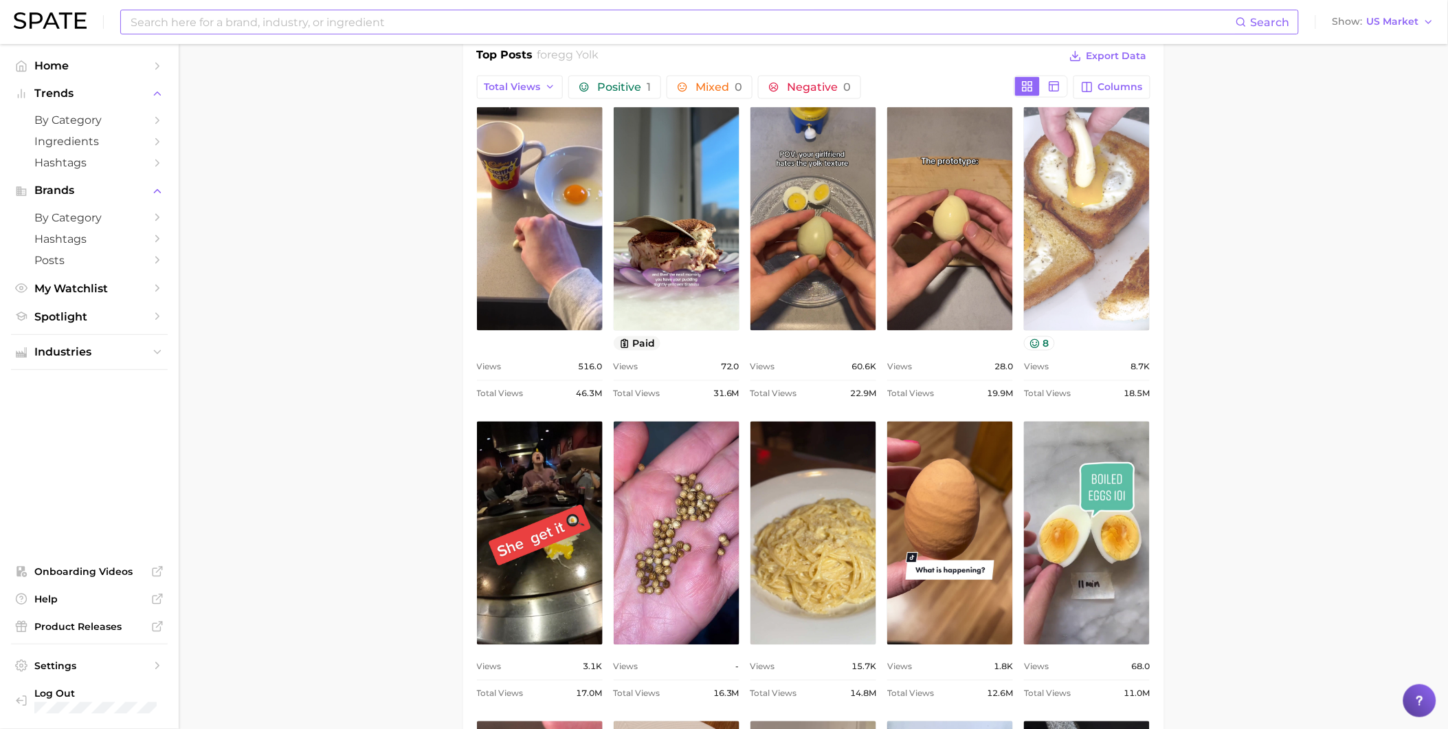
scroll to position [0, 0]
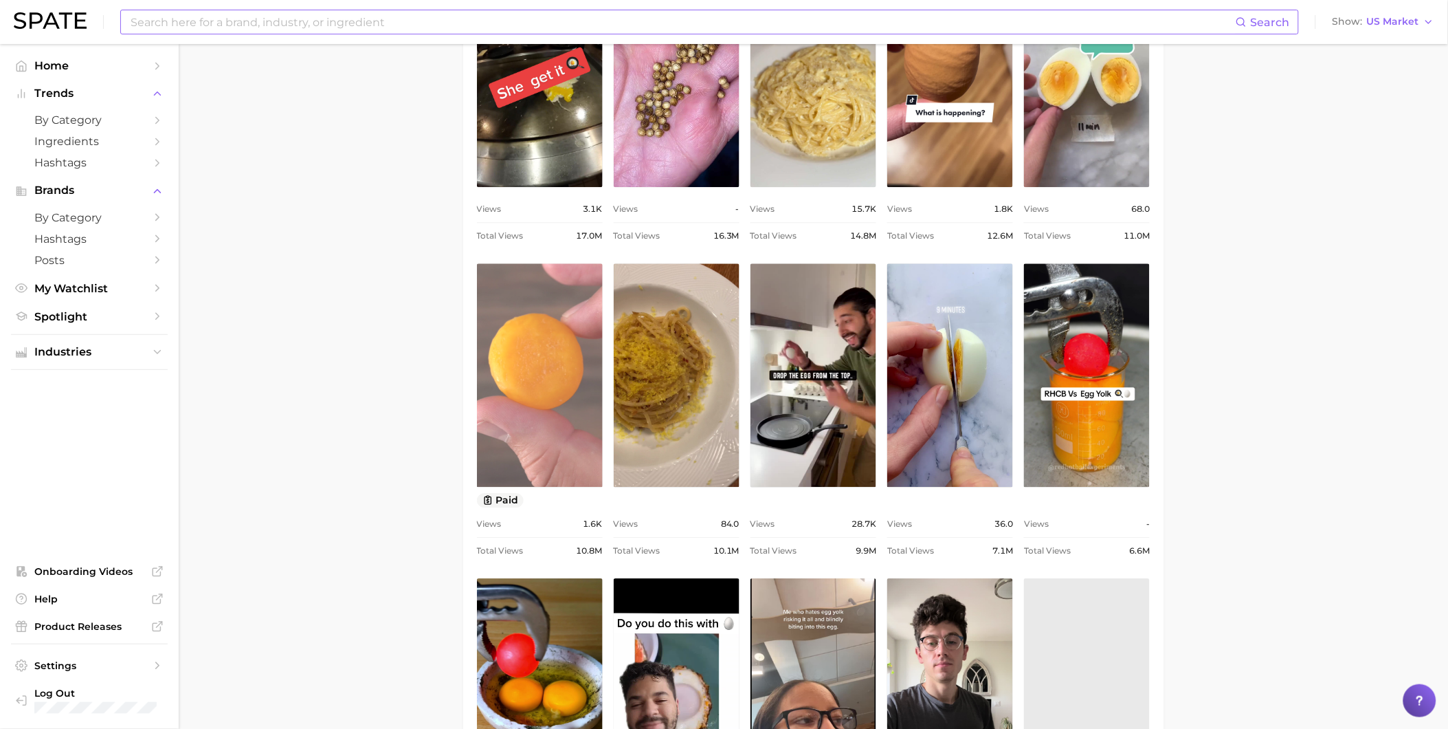
click at [527, 388] on link "view post on TikTok" at bounding box center [540, 374] width 126 height 223
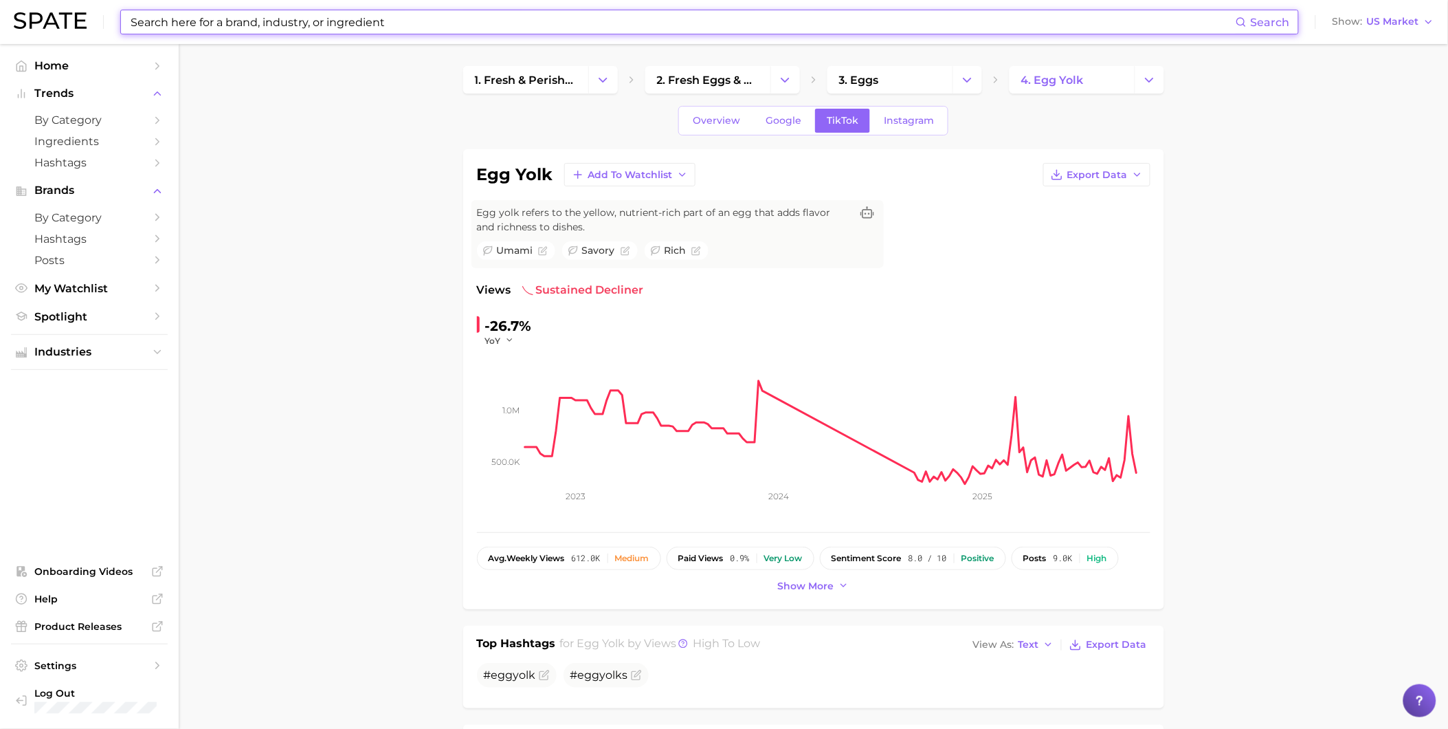
click at [530, 22] on input at bounding box center [682, 21] width 1107 height 23
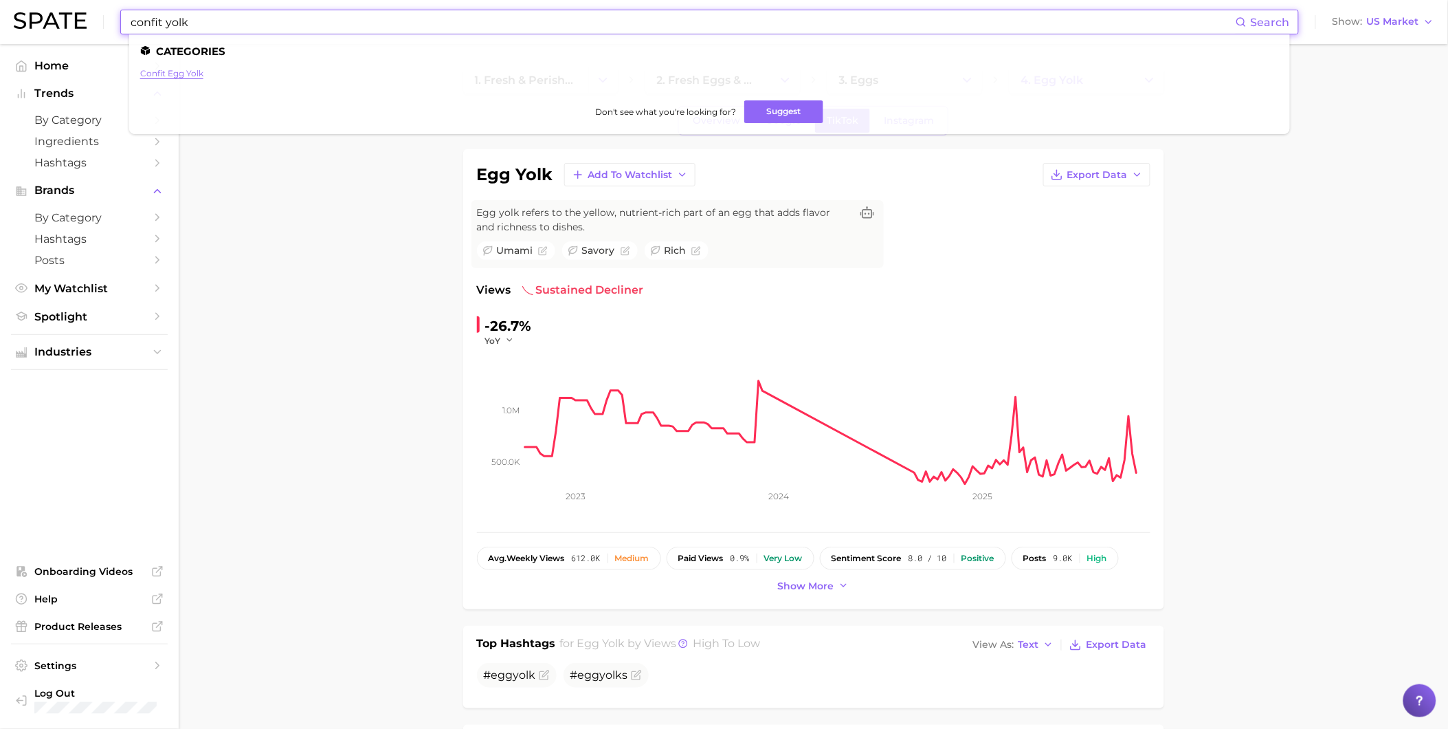
type input "confit yolk"
click at [196, 76] on link "confit egg yolk" at bounding box center [171, 73] width 63 height 10
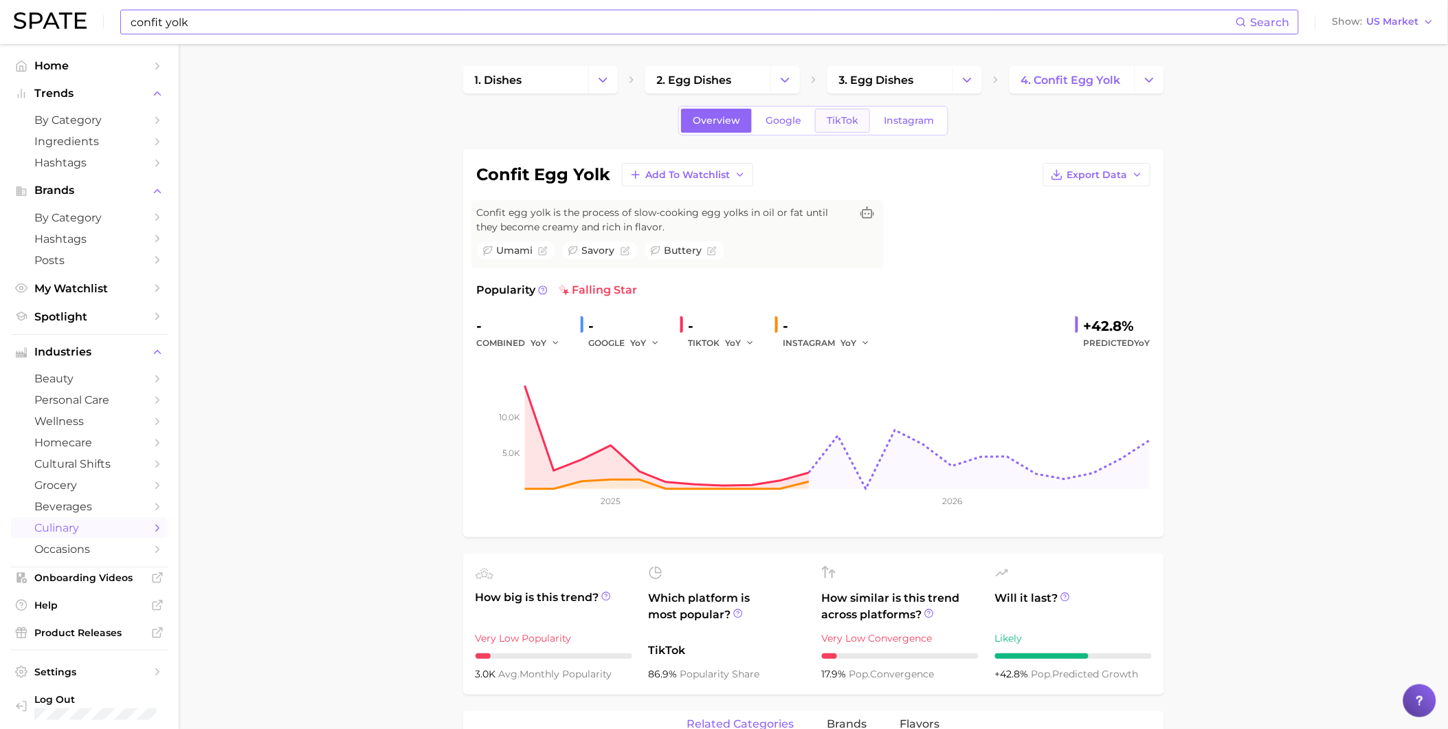
click at [856, 112] on link "TikTok" at bounding box center [842, 121] width 55 height 24
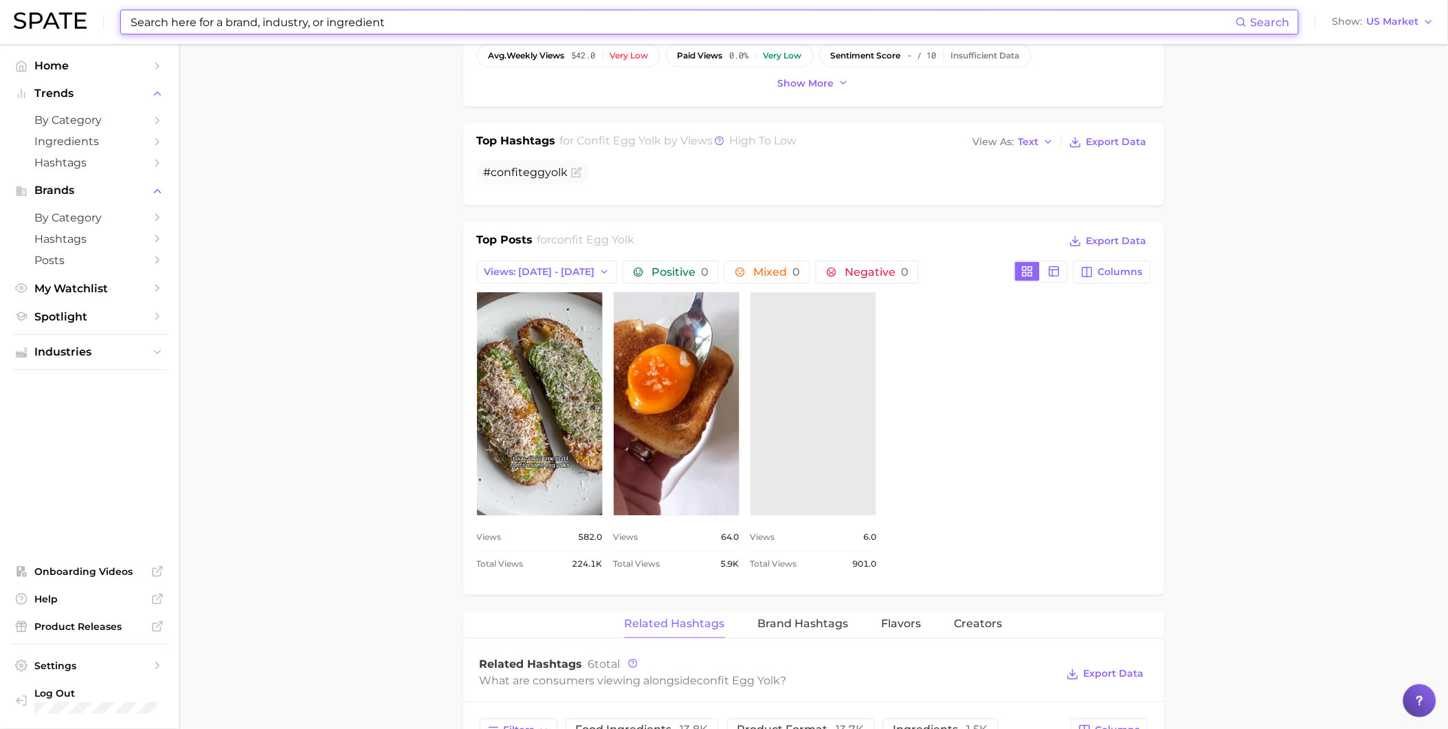
scroll to position [458, 0]
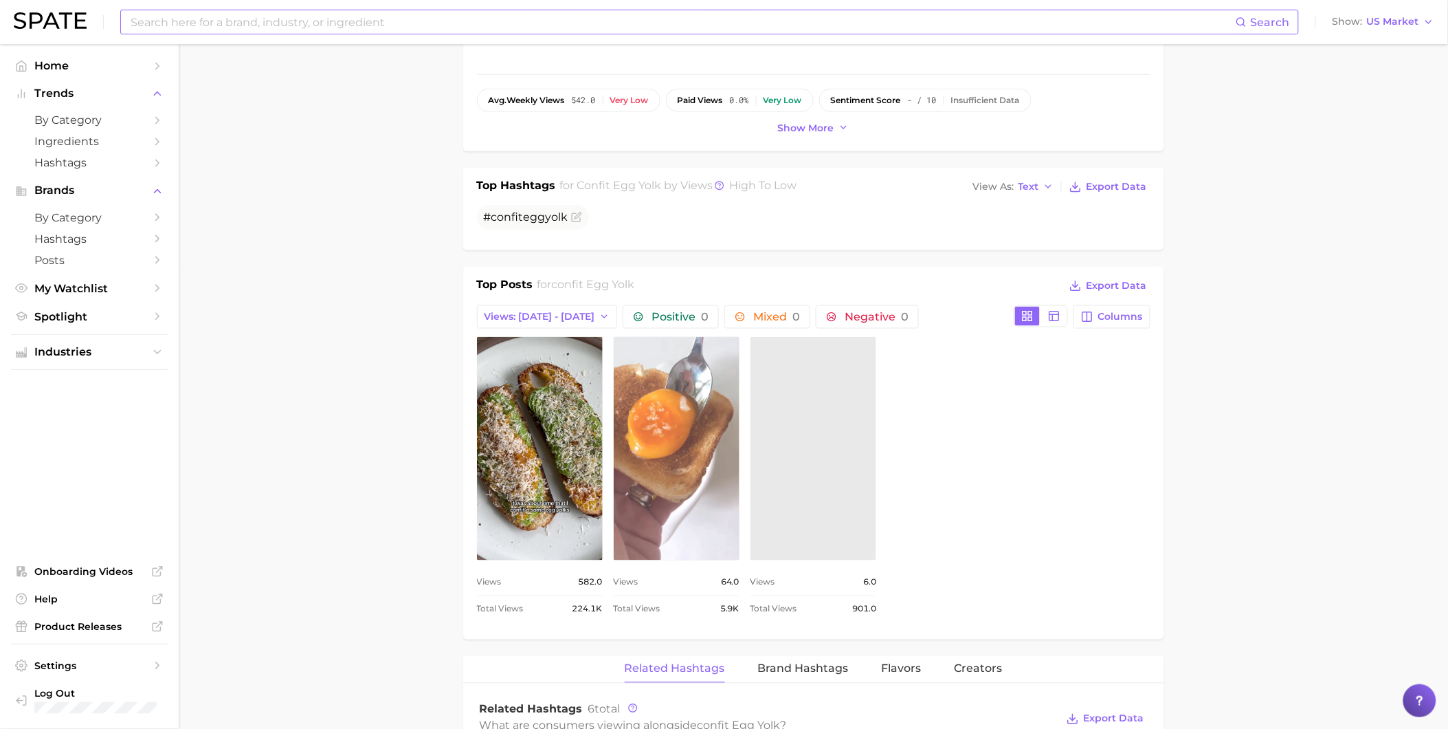
click at [713, 407] on link "view post on TikTok" at bounding box center [677, 448] width 126 height 223
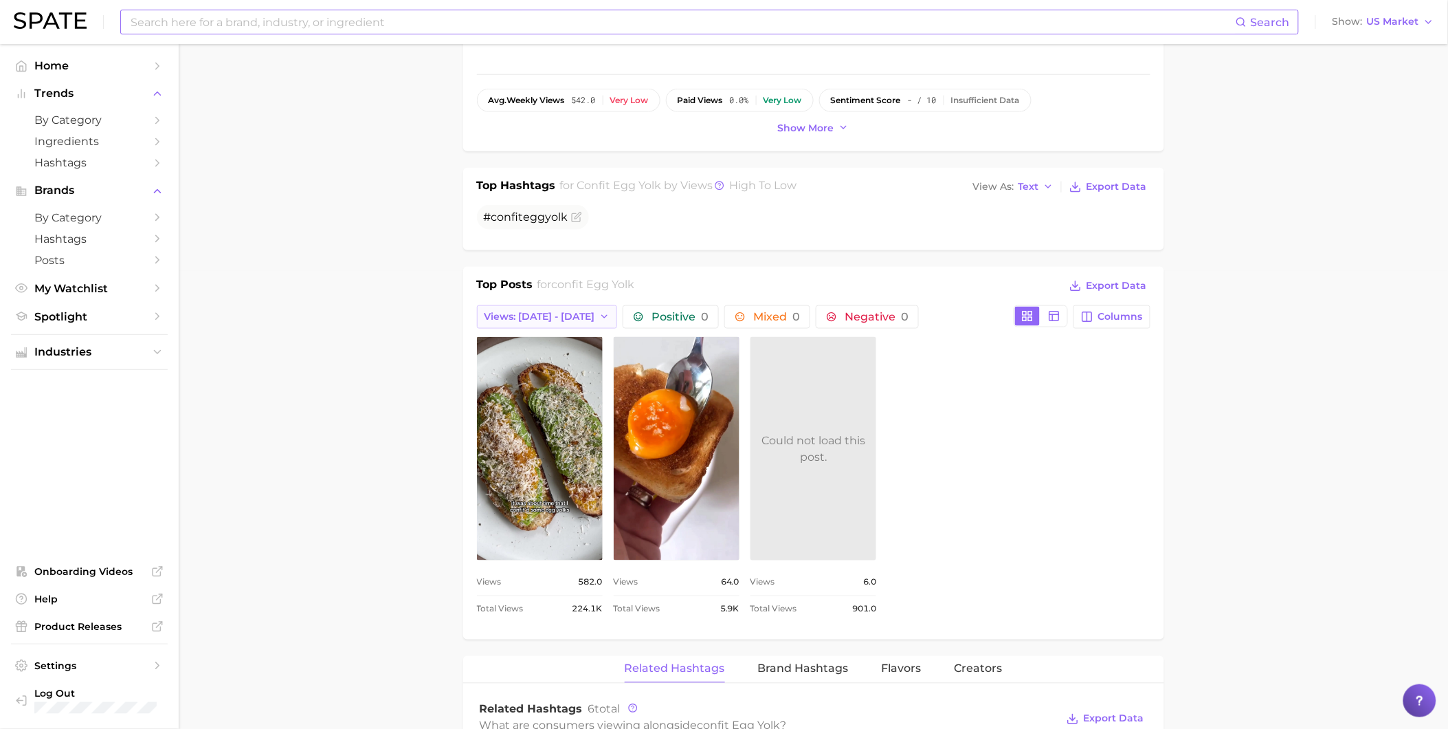
click at [559, 316] on span "Views: Sep 28 - Oct 5" at bounding box center [540, 317] width 111 height 12
click at [578, 386] on button "Total Views" at bounding box center [552, 391] width 151 height 25
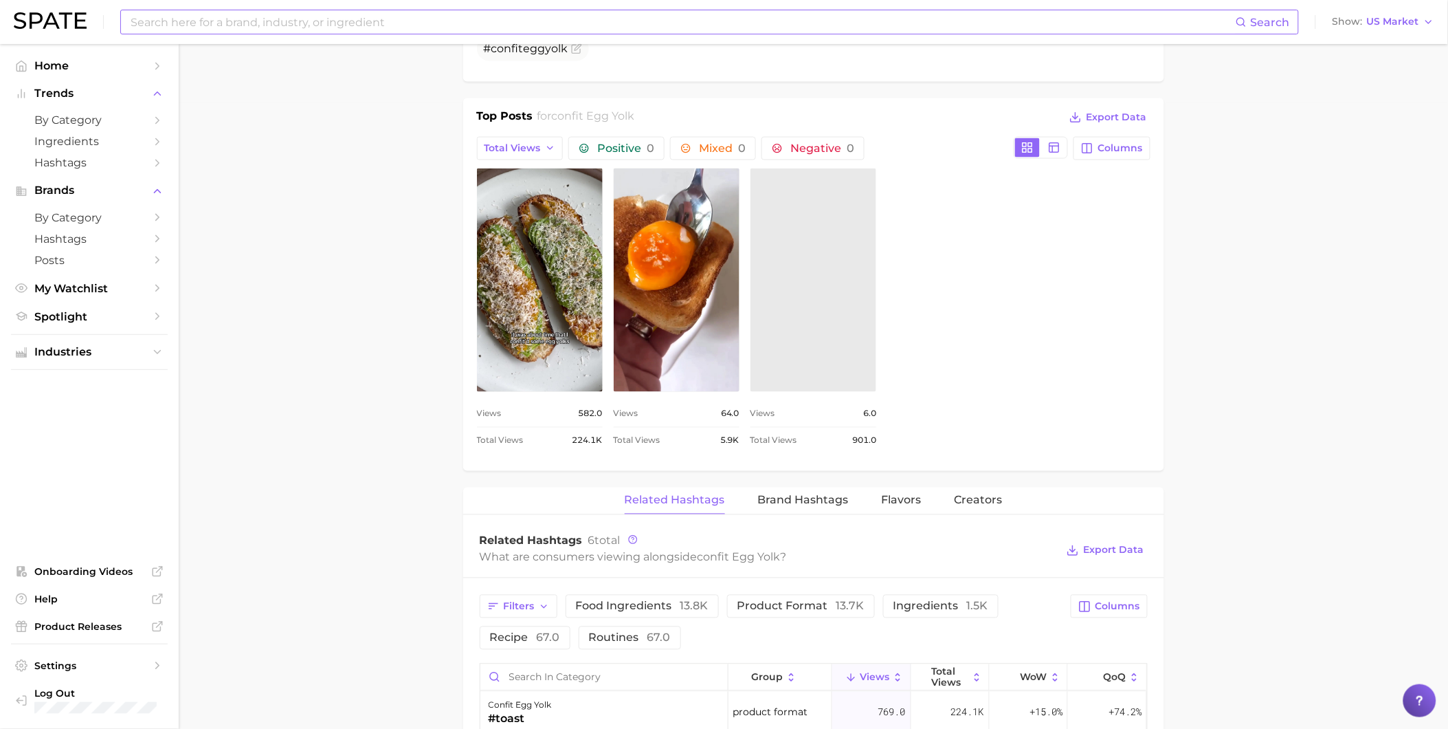
scroll to position [687, 0]
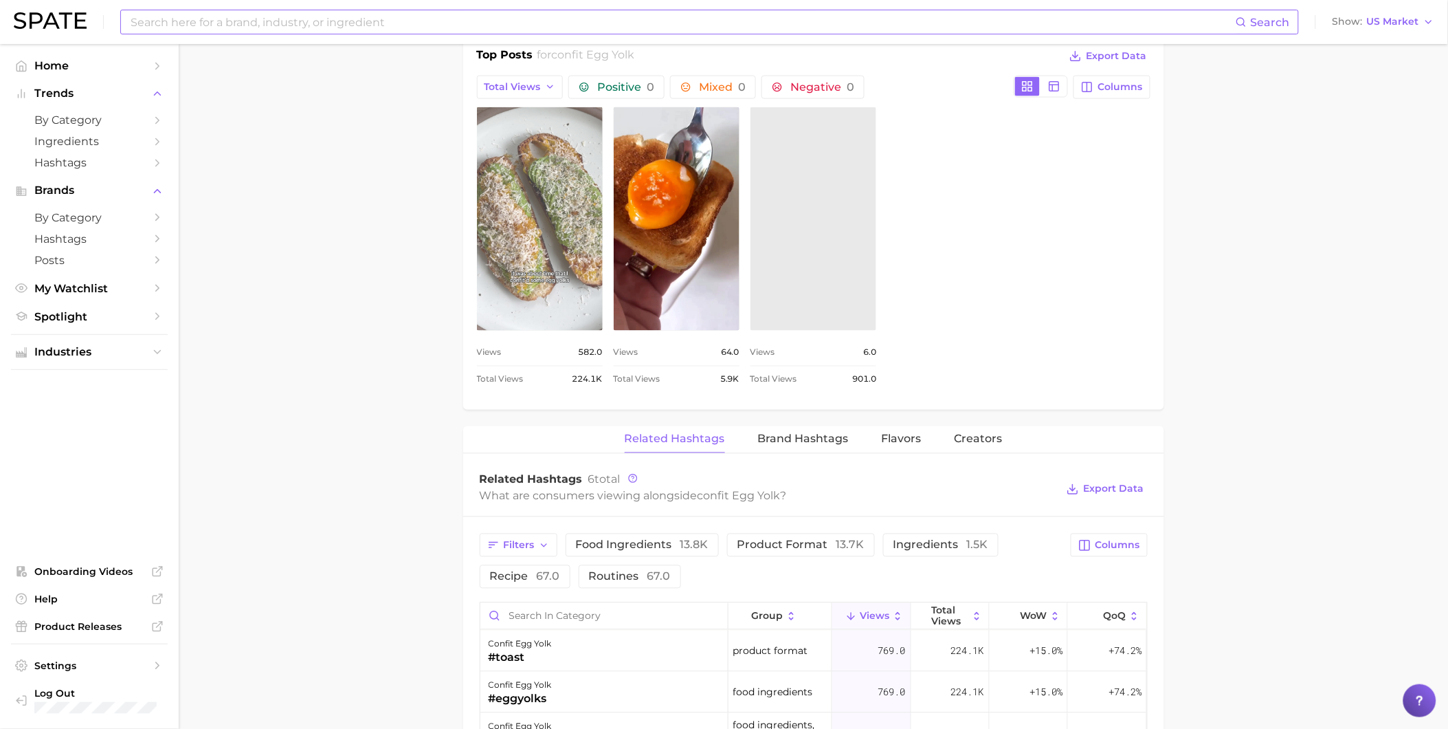
click at [526, 282] on link "view post on TikTok" at bounding box center [540, 218] width 126 height 223
type input "confit yolk"
